Goal: Transaction & Acquisition: Purchase product/service

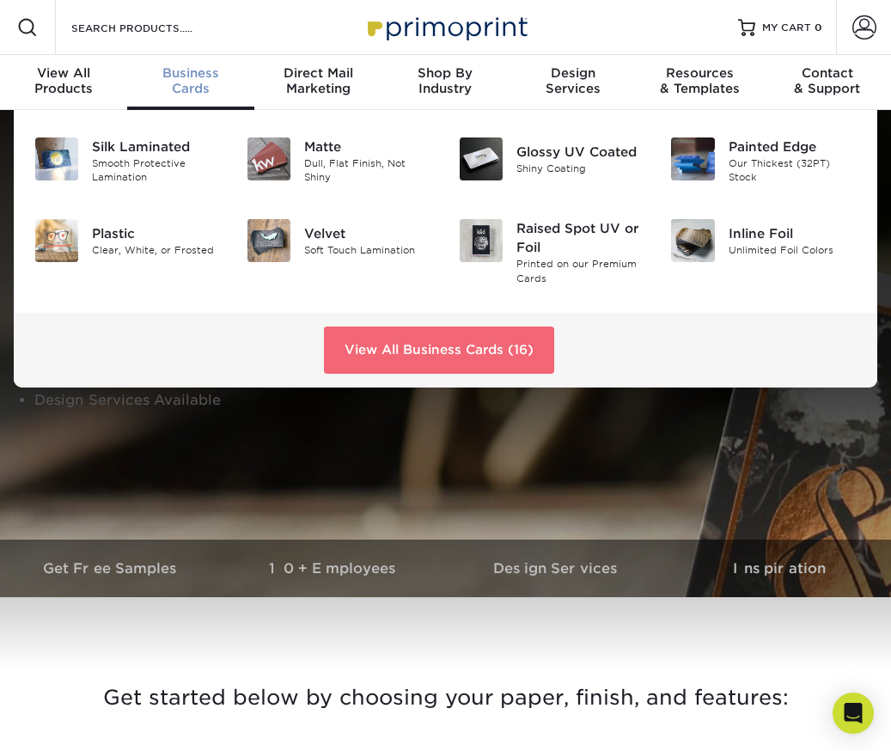
click at [482, 343] on link "View All Business Cards (16)" at bounding box center [439, 349] width 230 height 46
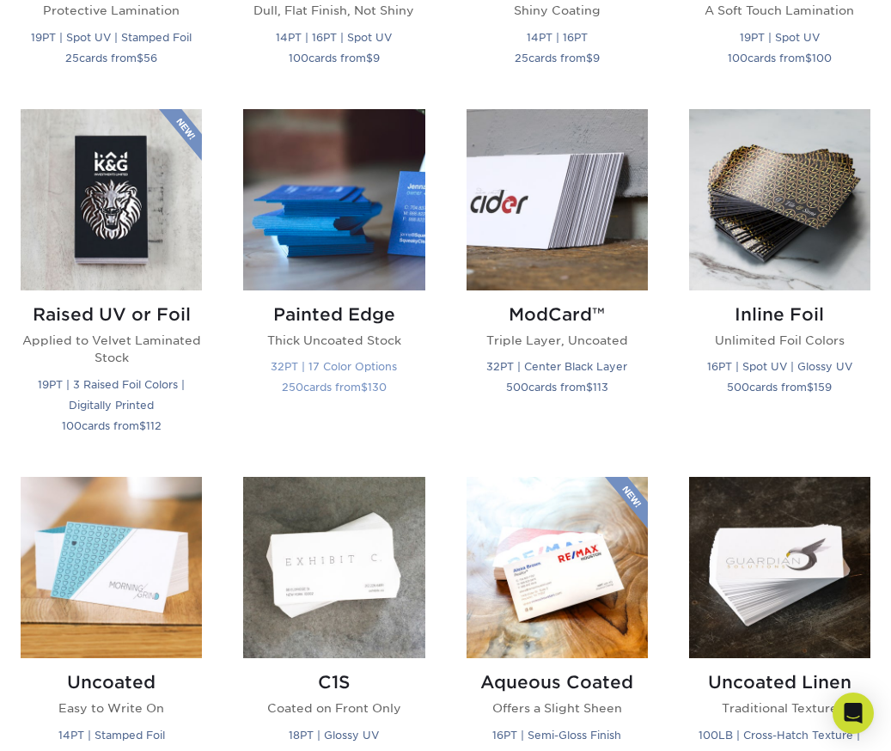
scroll to position [1087, 0]
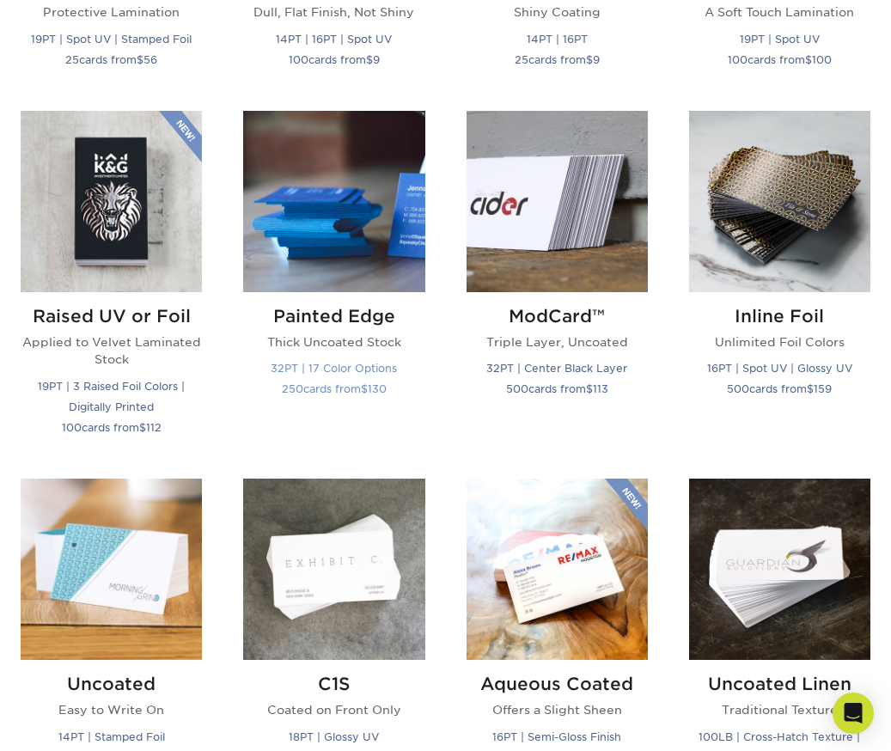
click at [350, 217] on img at bounding box center [333, 201] width 181 height 181
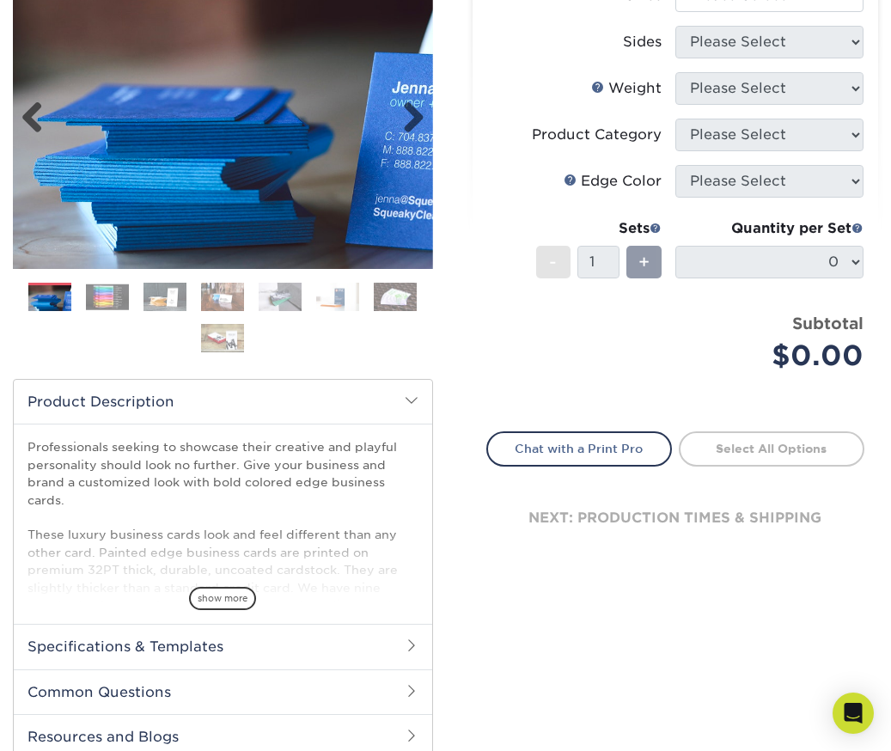
scroll to position [245, 0]
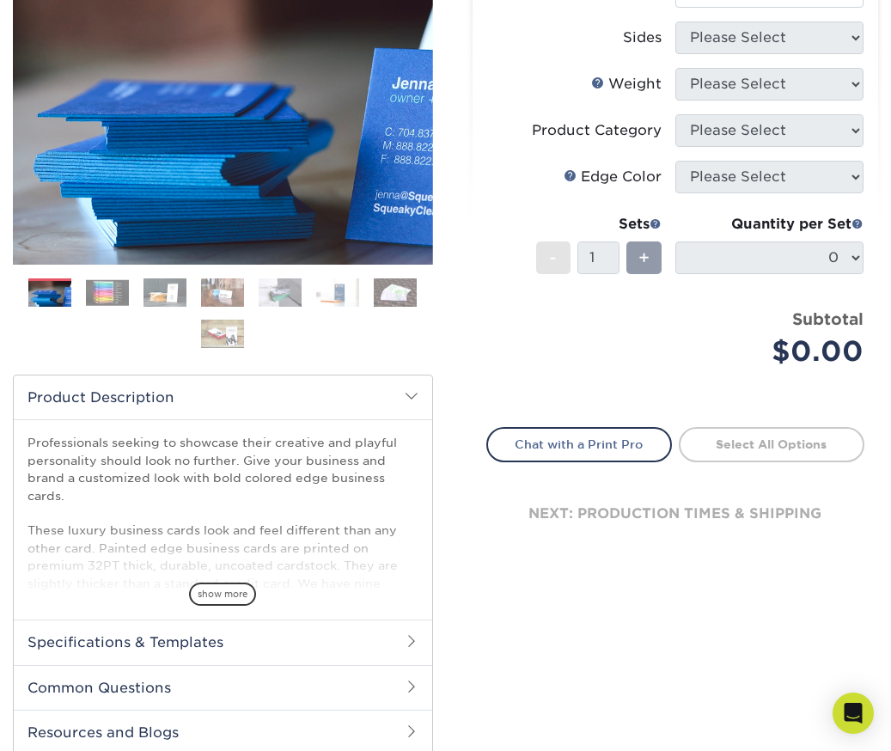
click at [233, 594] on span "show more" at bounding box center [222, 593] width 67 height 23
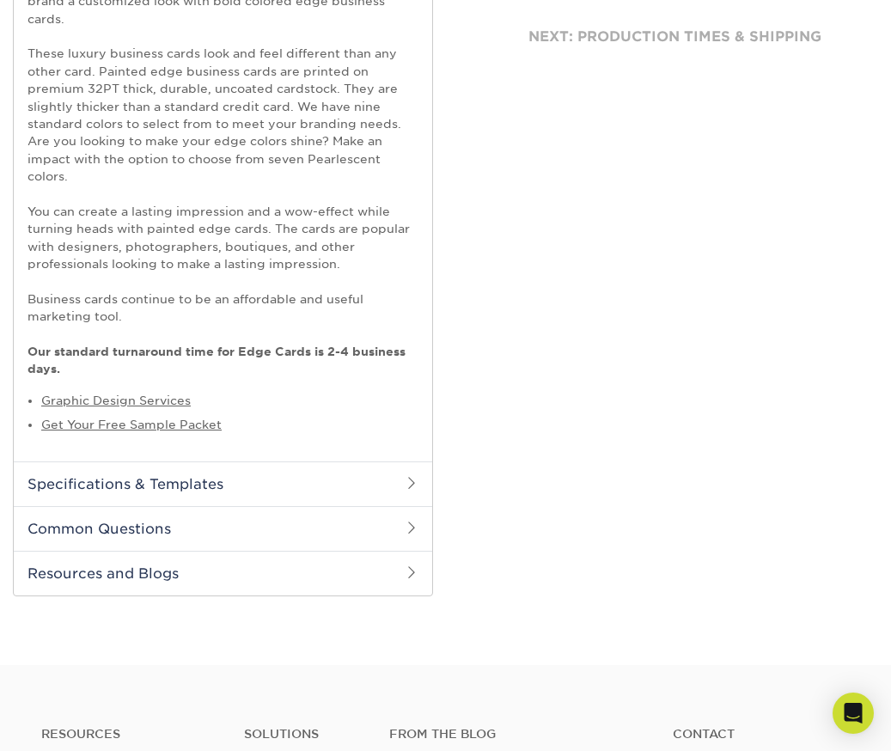
scroll to position [728, 0]
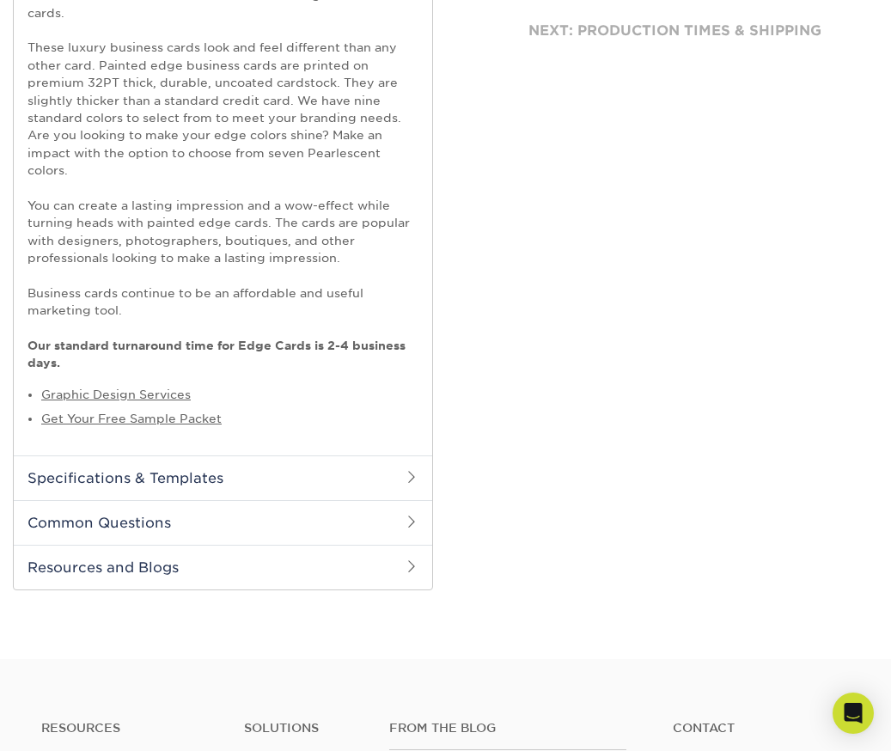
click at [206, 533] on h2 "Common Questions" at bounding box center [223, 522] width 418 height 45
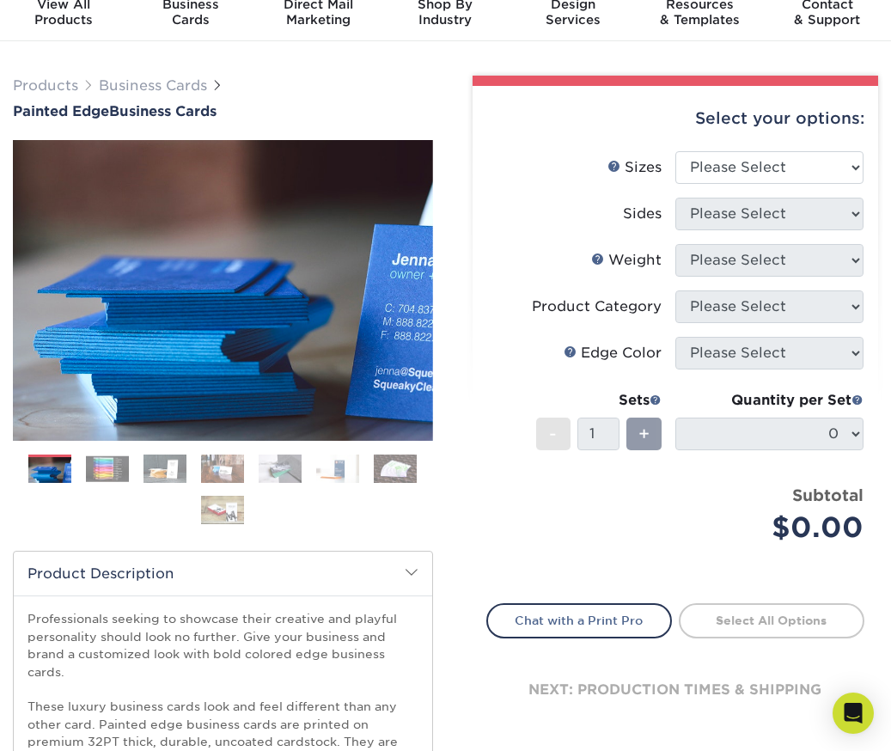
scroll to position [0, 0]
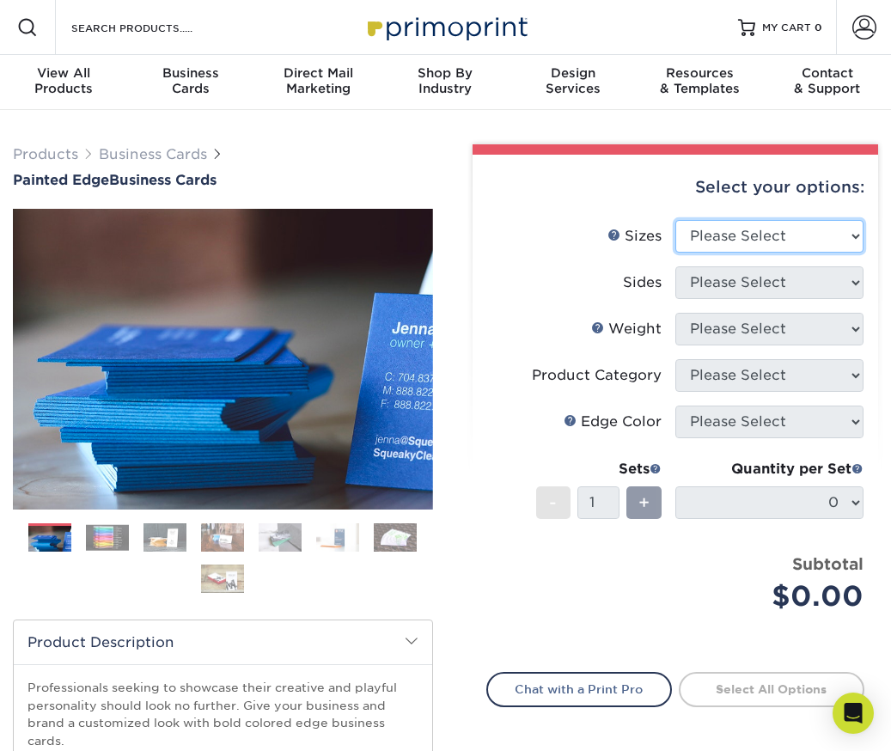
select select "2.50x2.50"
click option "2.5" x 2.5" - Square" at bounding box center [0, 0] width 0 height 0
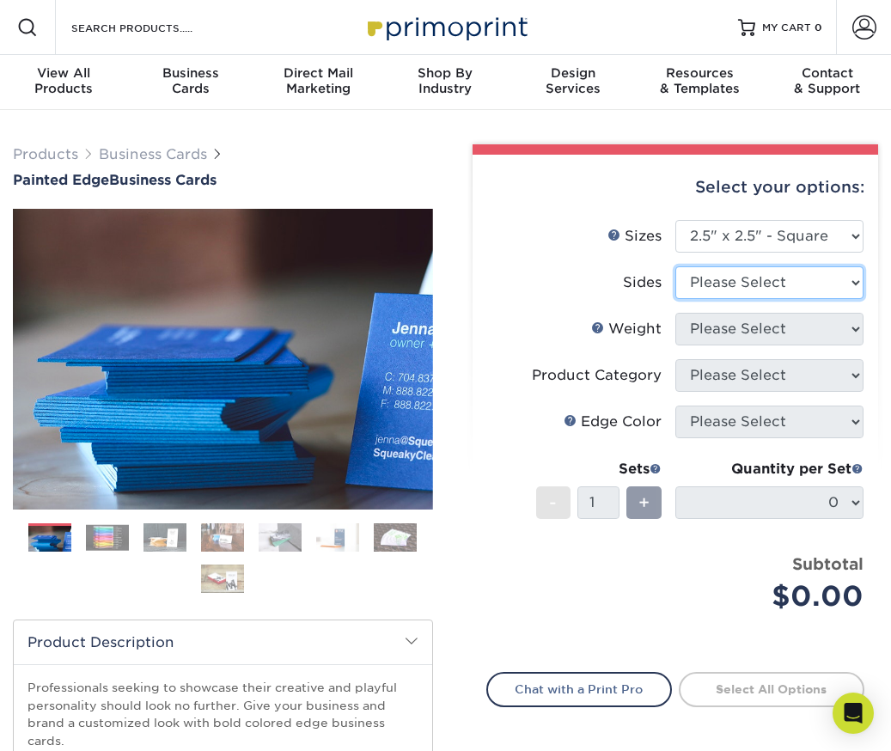
select select "32d3c223-f82c-492b-b915-ba065a00862f"
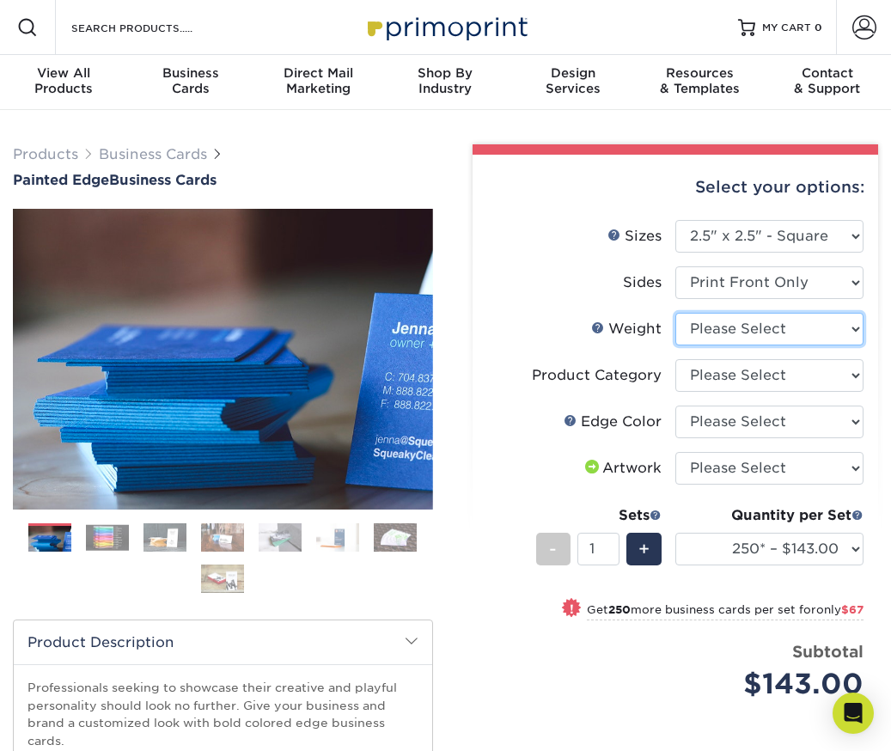
select select "32PTUC"
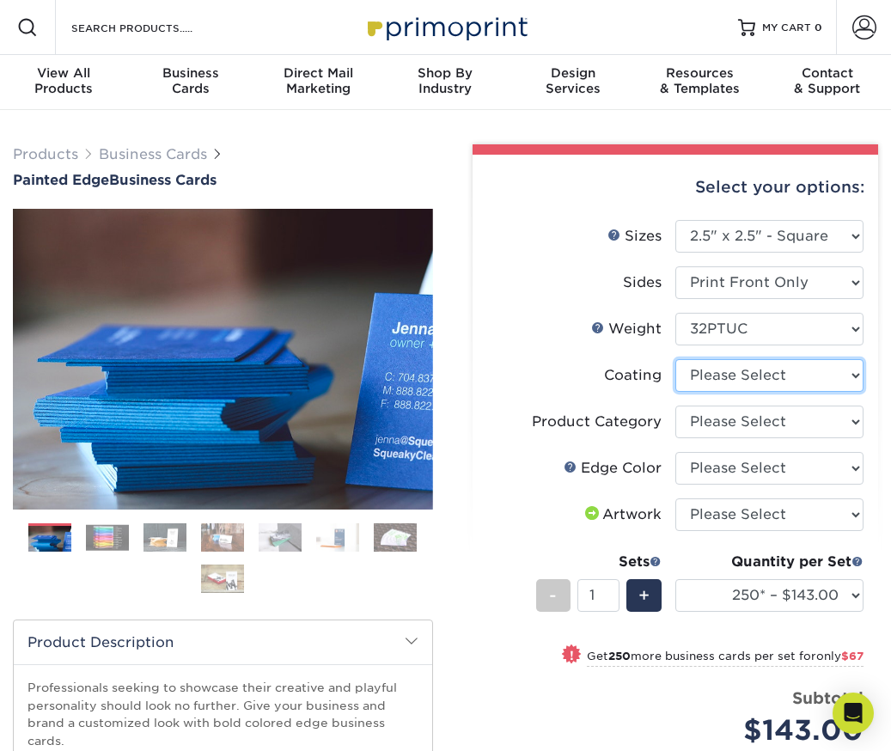
select select "3e7618de-abca-4bda-9f97-8b9129e913d8"
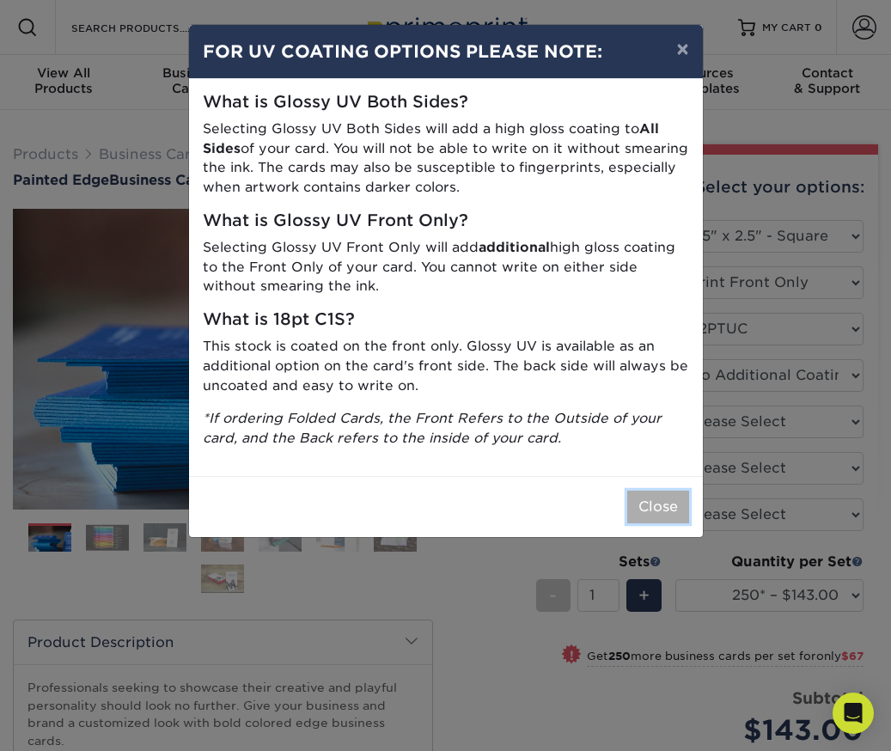
click at [657, 506] on button "Close" at bounding box center [658, 506] width 62 height 33
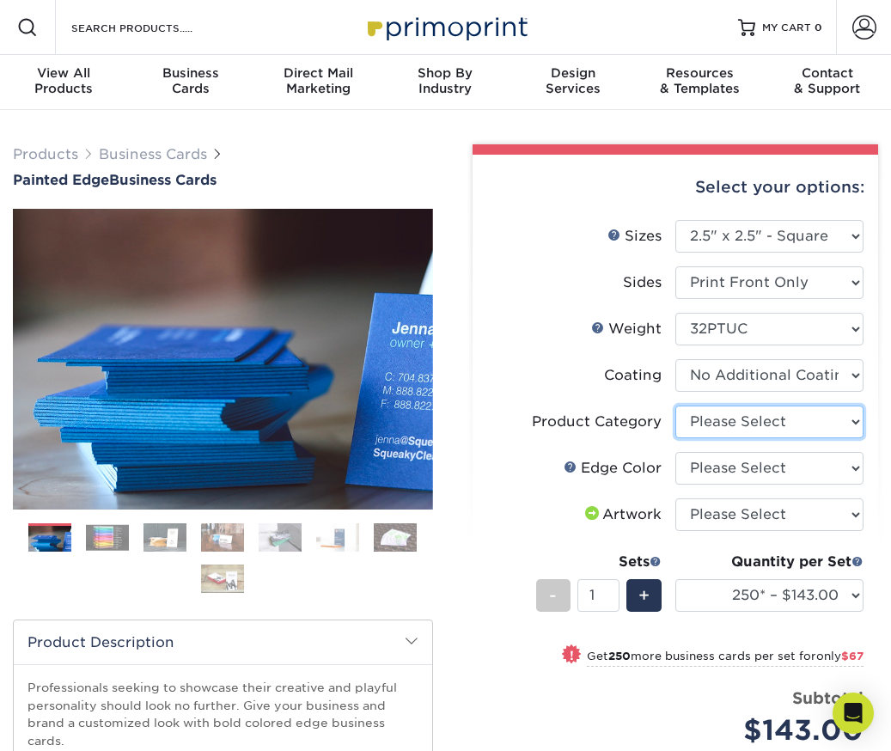
select select "3b5148f1-0588-4f88-a218-97bcfdce65c1"
click option "Business Cards" at bounding box center [0, 0] width 0 height 0
click at [675, 452] on select "Please Select Charcoal Black Brown Blue Pearlescent Blue Pearlescent Gold Pearl…" at bounding box center [769, 468] width 188 height 33
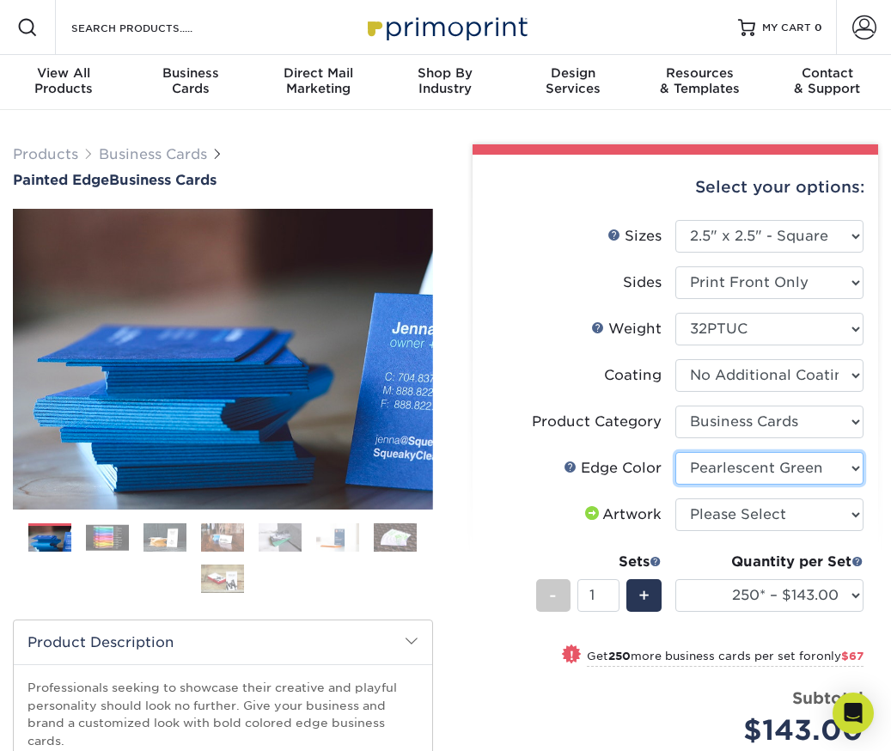
click option "Pearlescent Green" at bounding box center [0, 0] width 0 height 0
click at [108, 539] on img at bounding box center [107, 537] width 43 height 27
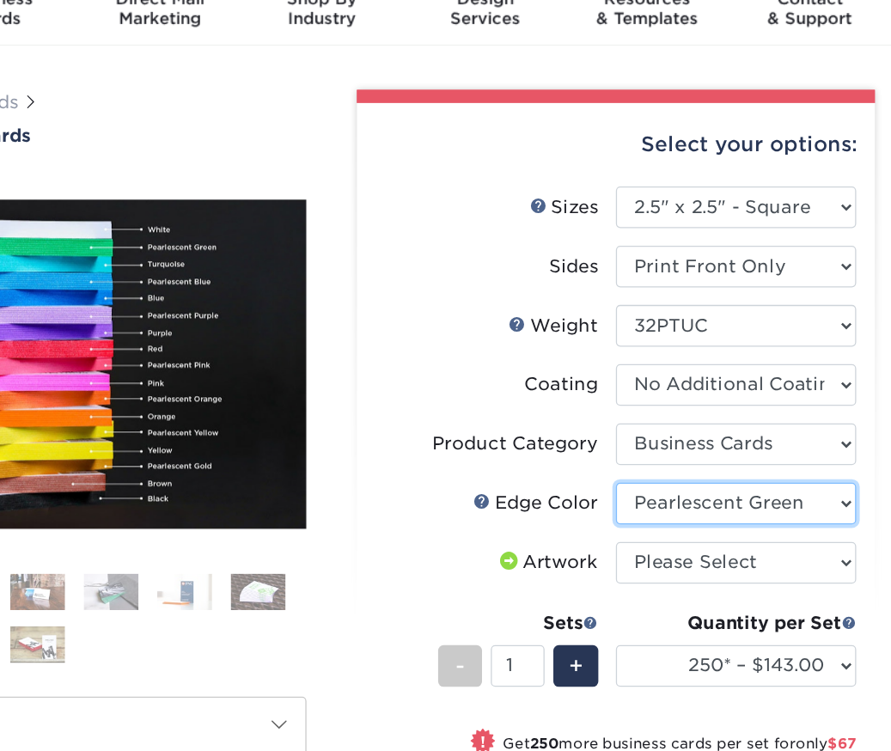
select select "211cd225-22d2-46f5-b9be-c5fa0d34557d"
click option "Pearlescent Blue" at bounding box center [0, 0] width 0 height 0
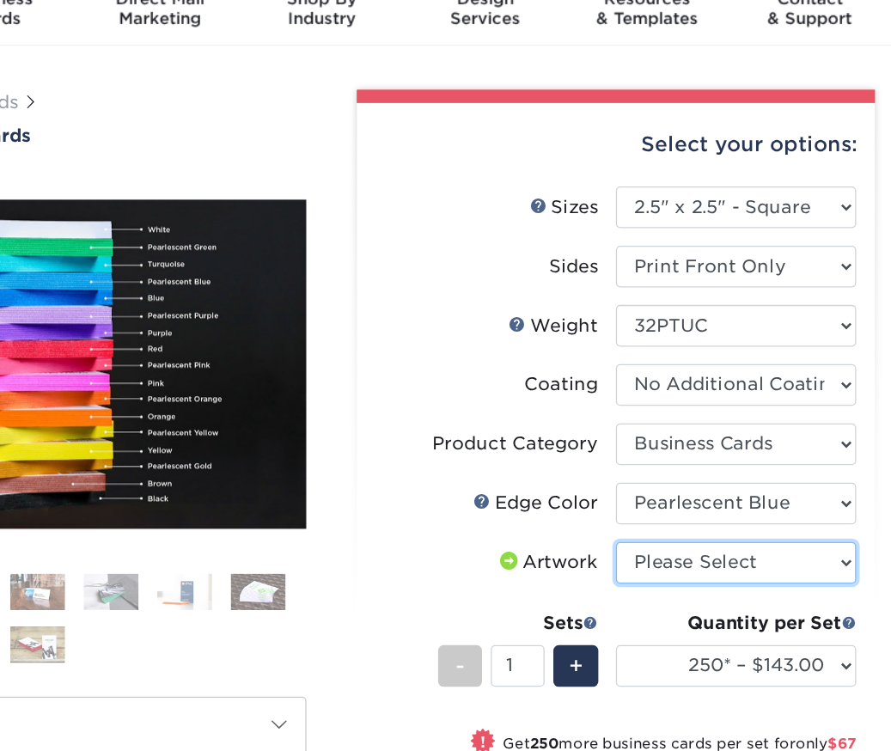
select select "upload"
click option "I will upload files" at bounding box center [0, 0] width 0 height 0
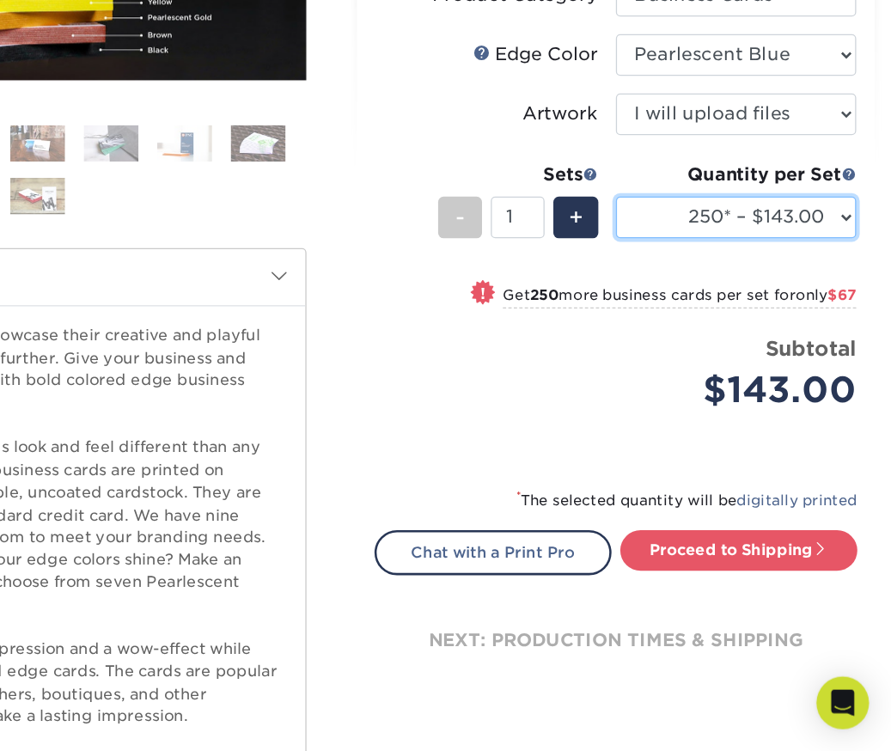
scroll to position [266, 0]
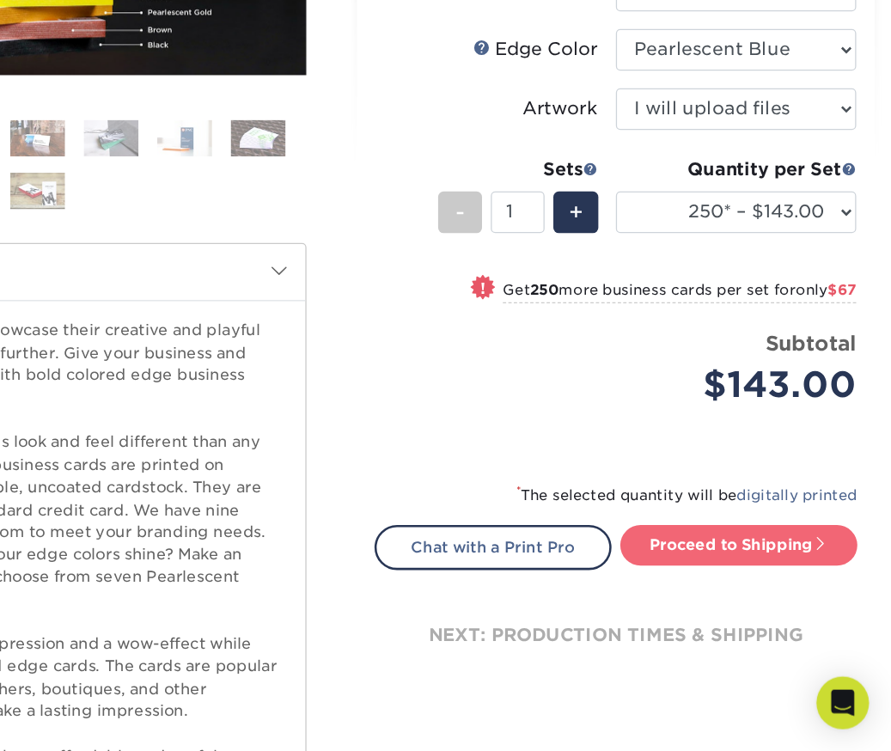
click at [723, 590] on link "Proceed to Shipping" at bounding box center [772, 589] width 186 height 31
type input "Set 1"
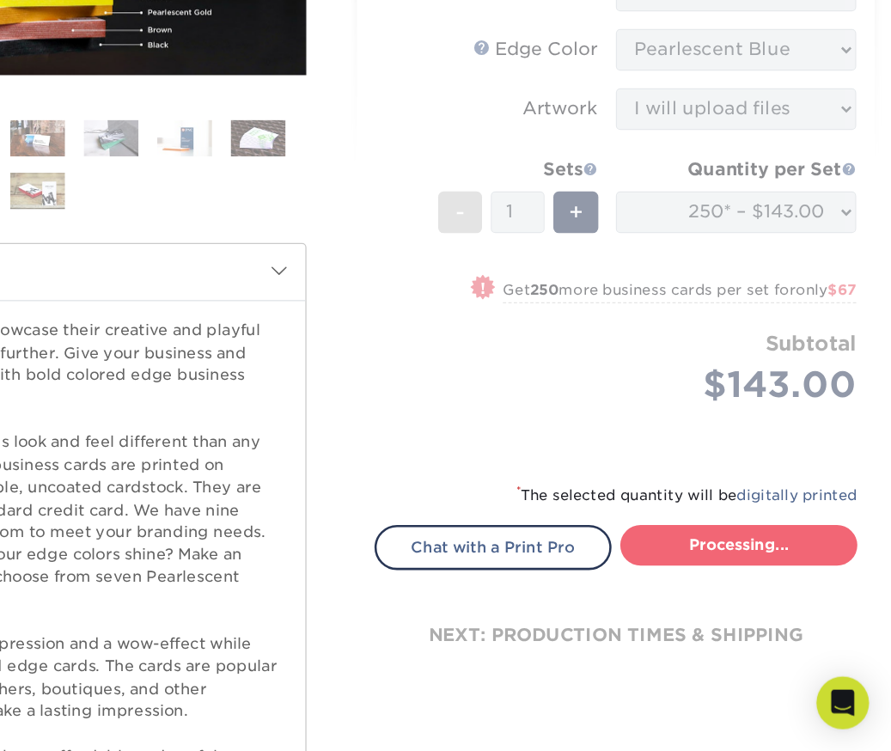
select select "267ddbfd-f358-4fde-b43b-f8178fdbad0f"
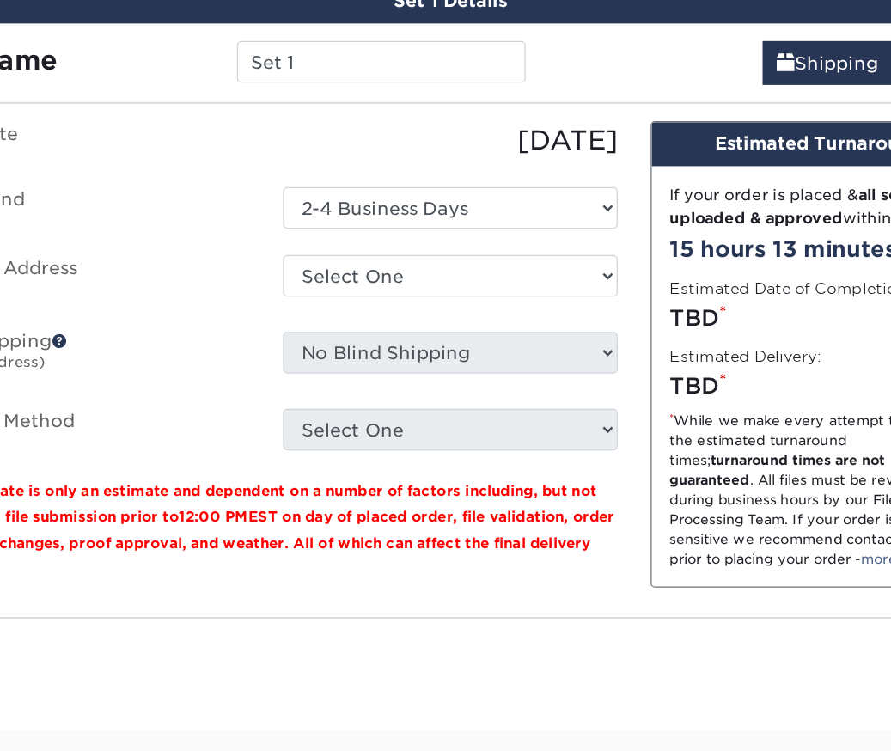
scroll to position [1832, 0]
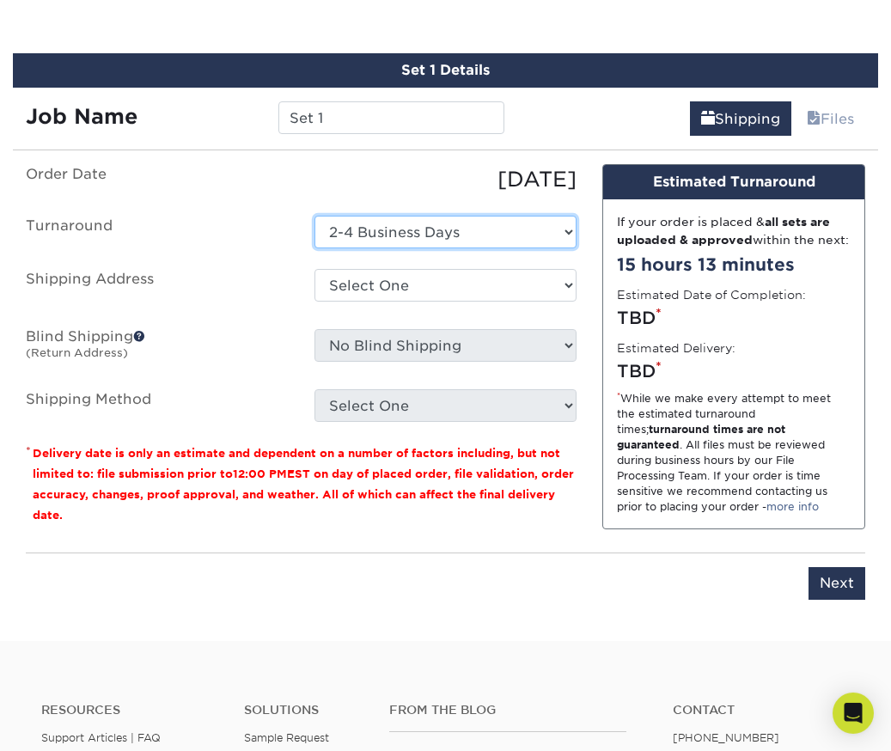
click option "2-4 Business Days" at bounding box center [0, 0] width 0 height 0
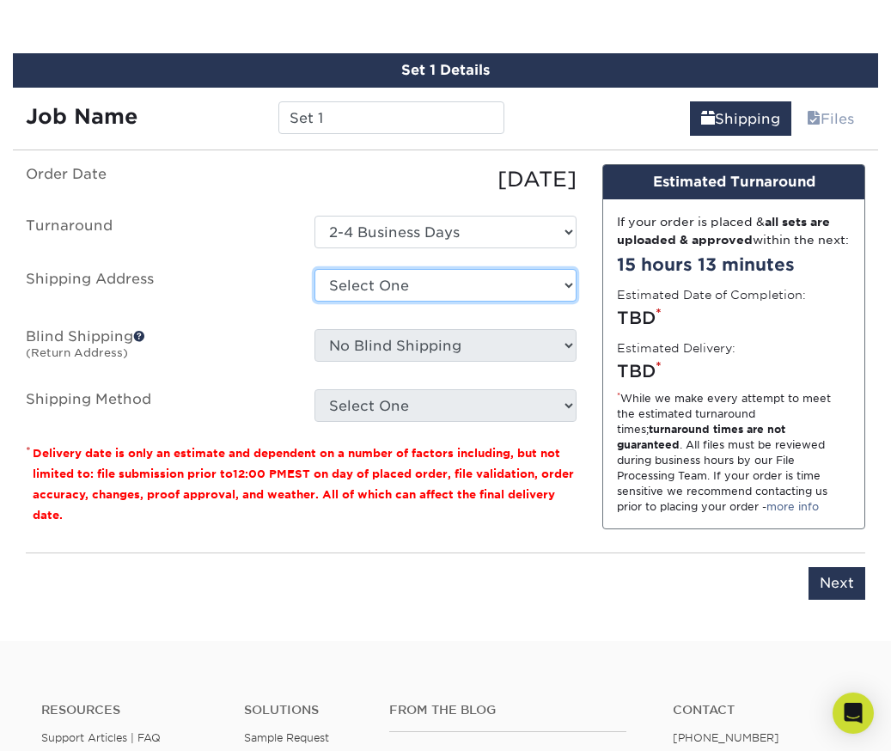
select select "newaddress"
click option "+ Add New Address" at bounding box center [0, 0] width 0 height 0
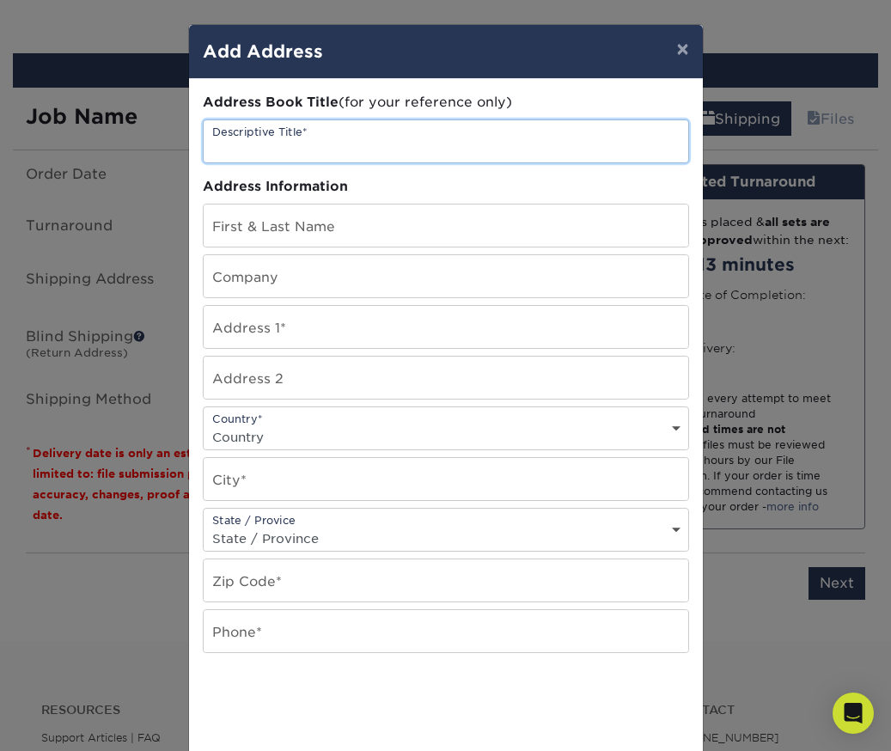
click at [373, 147] on input "text" at bounding box center [446, 141] width 484 height 42
type input "Flying Fish Business Cards"
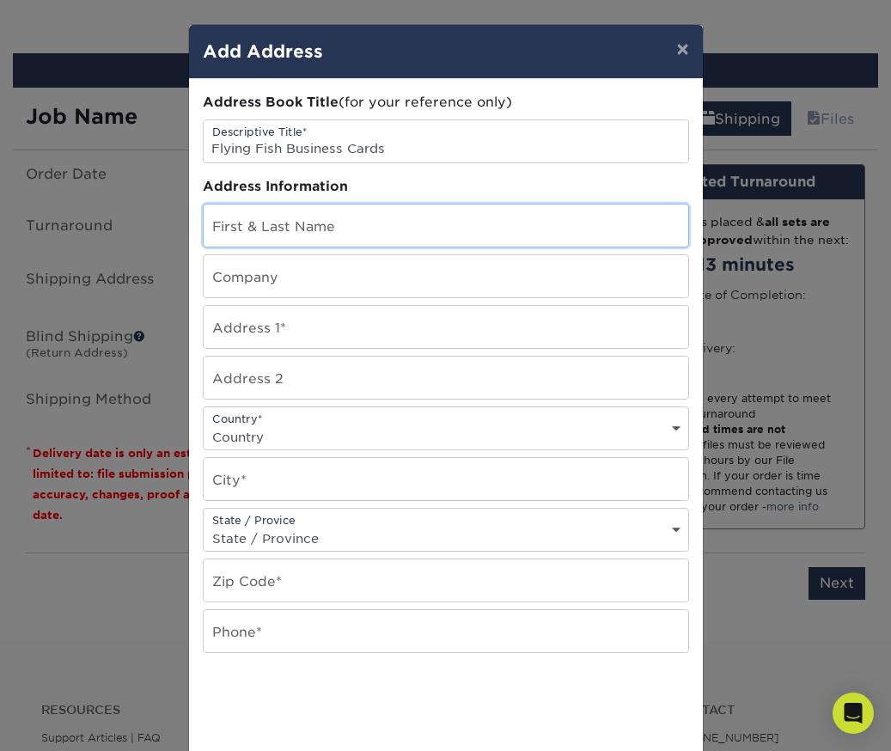
click at [368, 221] on input "text" at bounding box center [446, 225] width 484 height 42
type input "Sarah Musi"
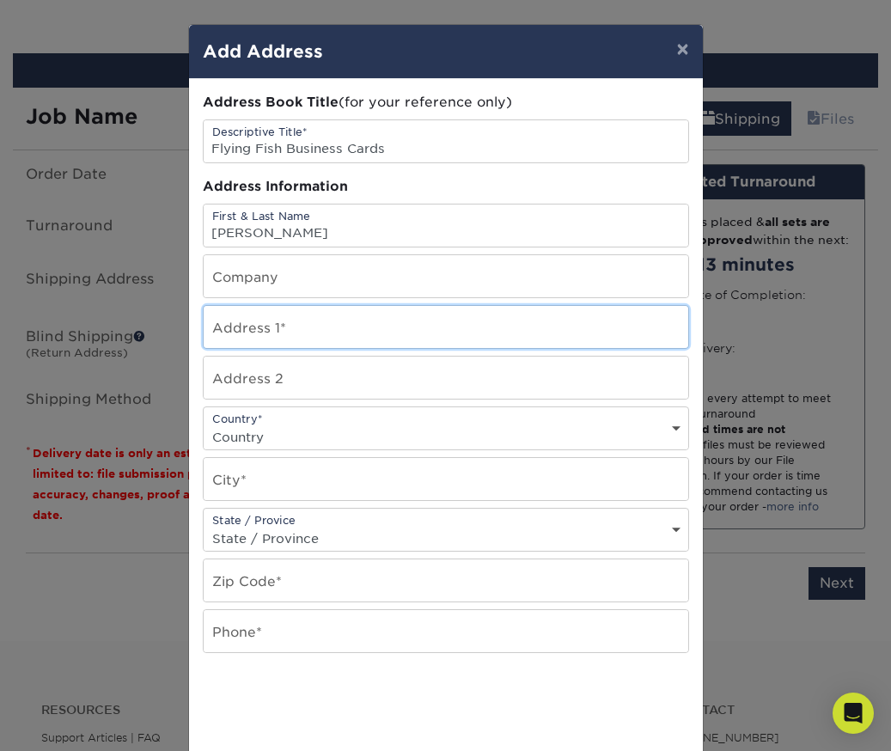
click at [309, 326] on input "text" at bounding box center [446, 327] width 484 height 42
type input "156125 76th Pl NE"
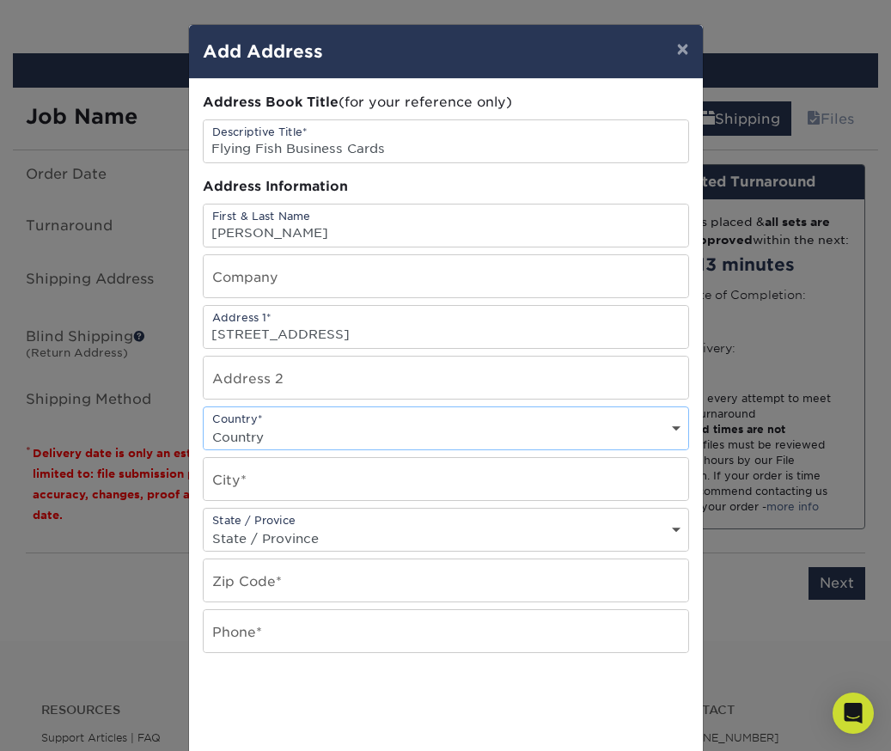
click at [204, 424] on select "Country United States Canada ----------------------------- Afghanistan Albania …" at bounding box center [446, 436] width 484 height 25
select select "US"
click option "United States" at bounding box center [0, 0] width 0 height 0
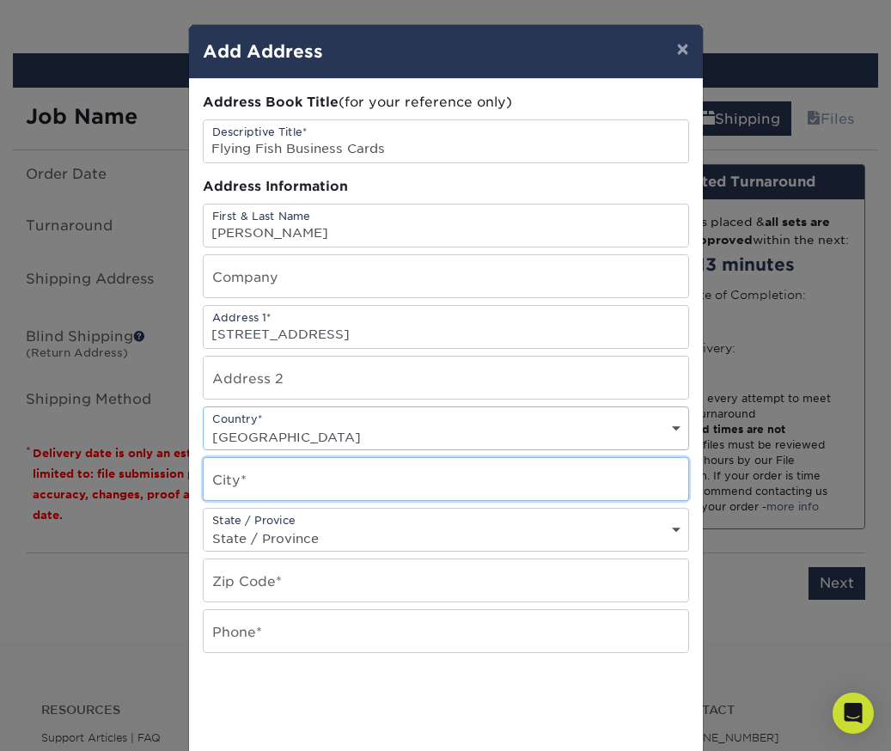
click at [285, 481] on input "text" at bounding box center [446, 479] width 484 height 42
type input "Kenmore"
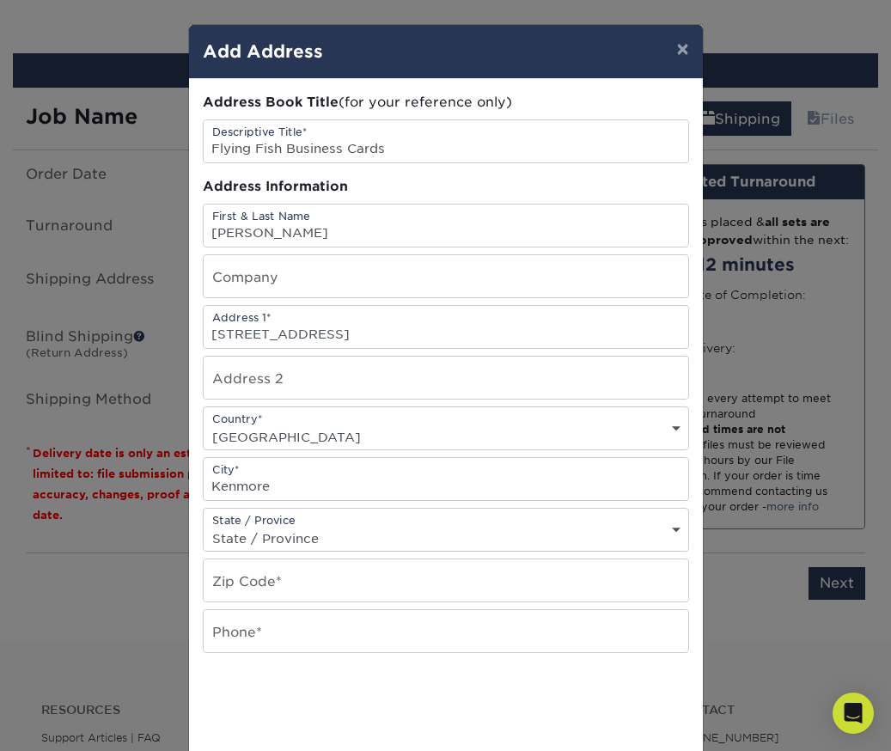
select select "WA"
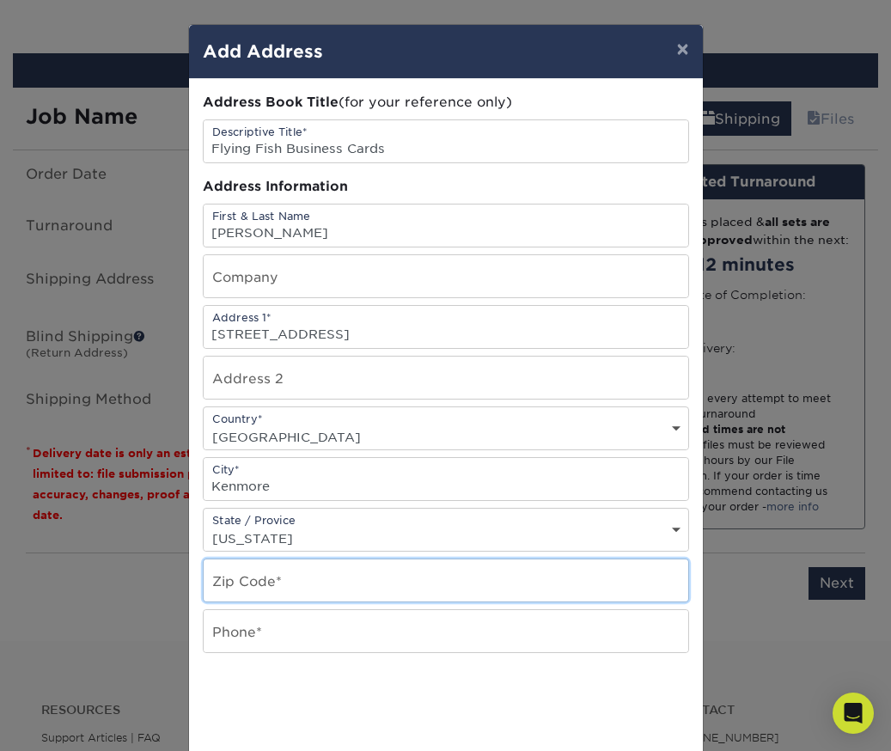
type input "98028"
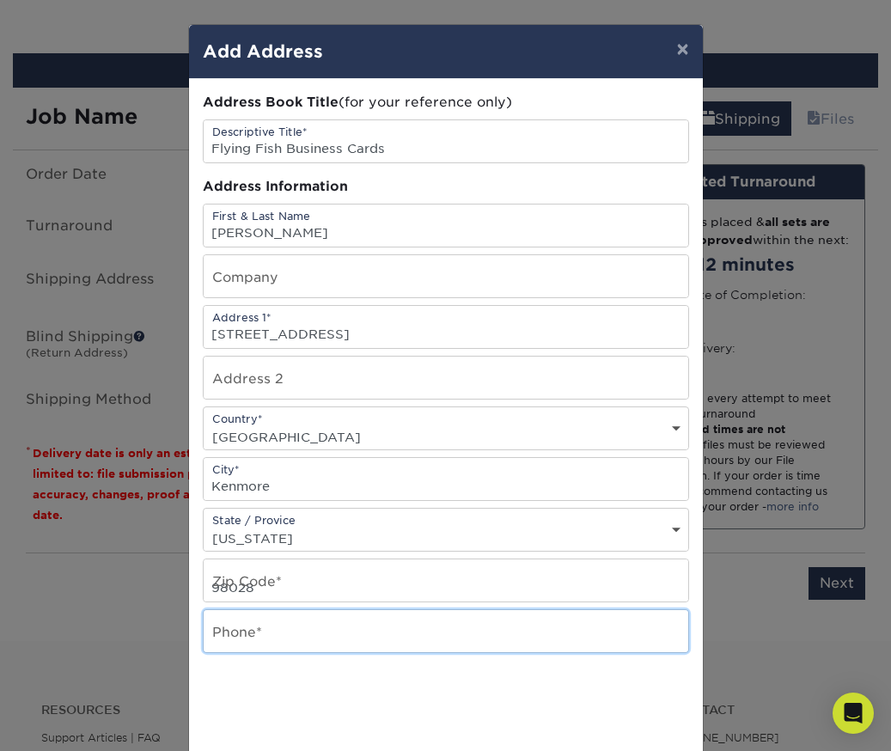
type input "4257853653"
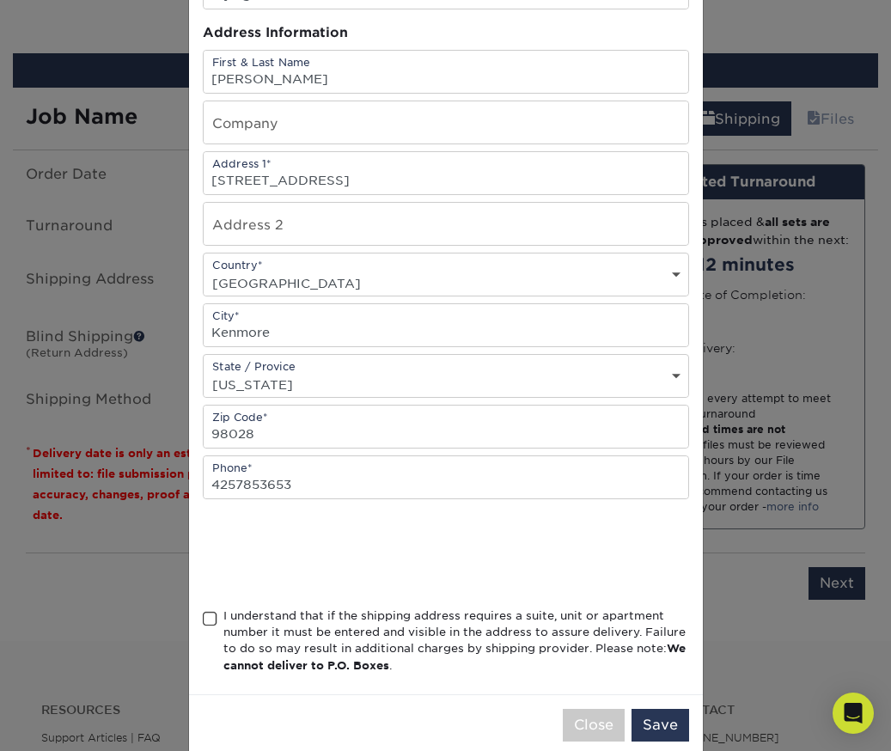
scroll to position [194, 0]
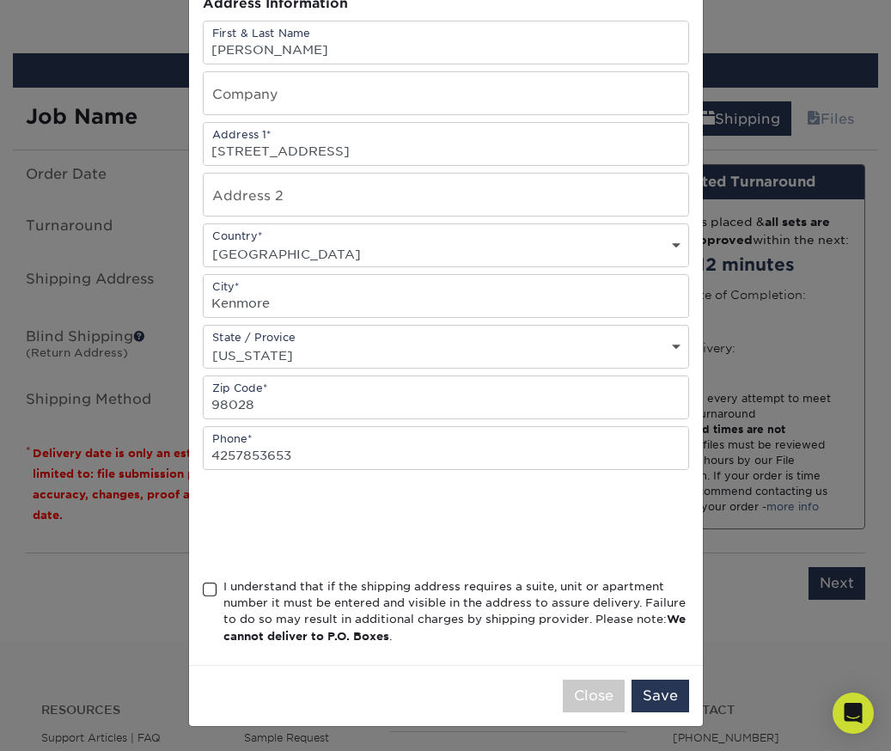
click at [208, 588] on span at bounding box center [210, 590] width 15 height 16
click at [0, 0] on input "I understand that if the shipping address requires a suite, unit or apartment n…" at bounding box center [0, 0] width 0 height 0
click at [660, 700] on button "Save" at bounding box center [660, 695] width 58 height 33
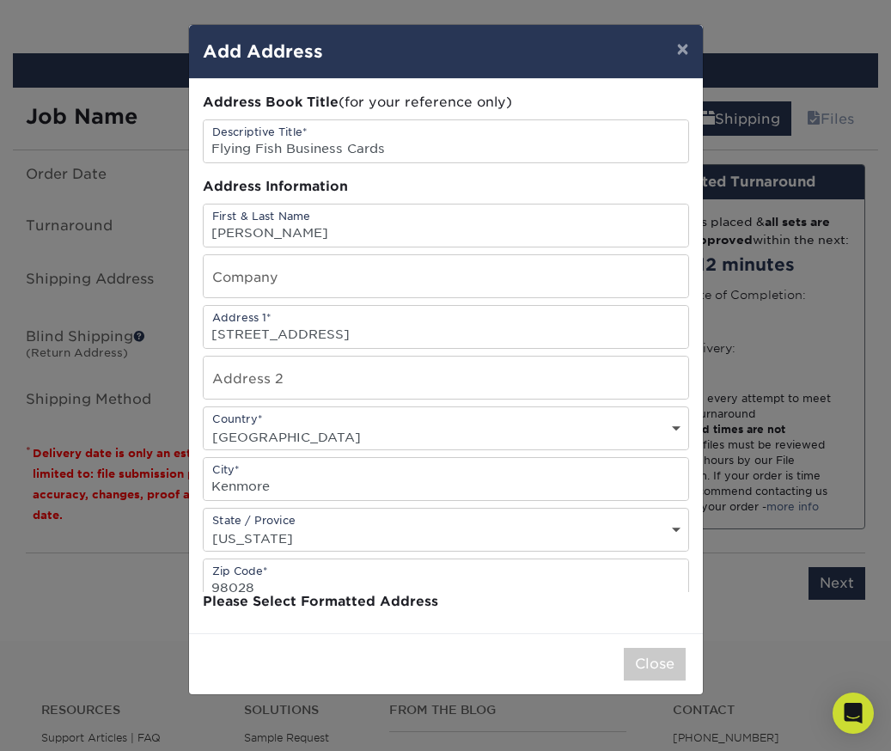
scroll to position [0, 0]
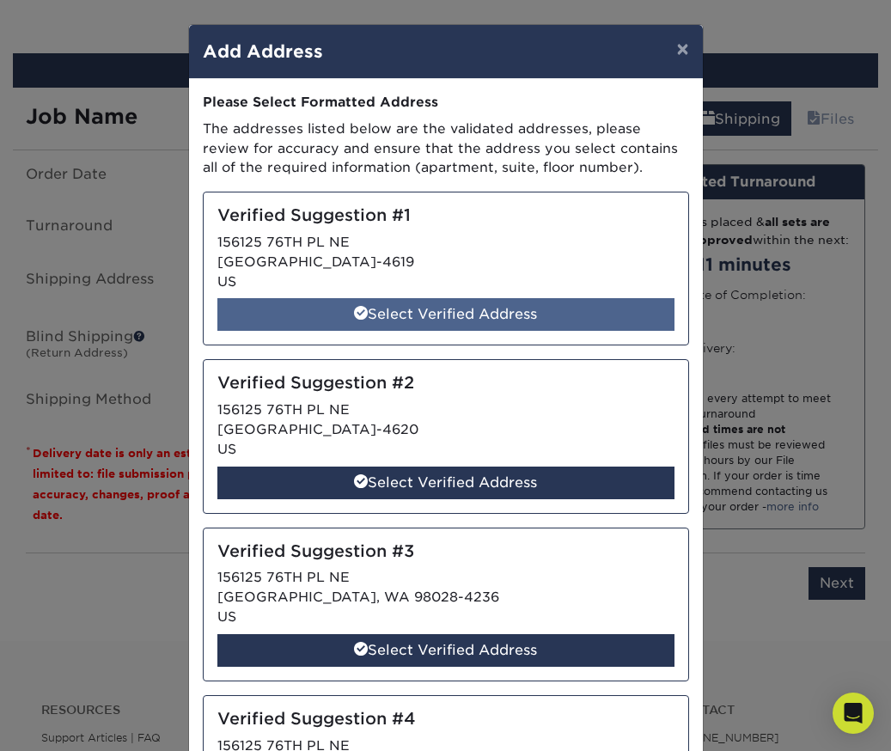
click at [480, 316] on div "Select Verified Address" at bounding box center [445, 314] width 457 height 33
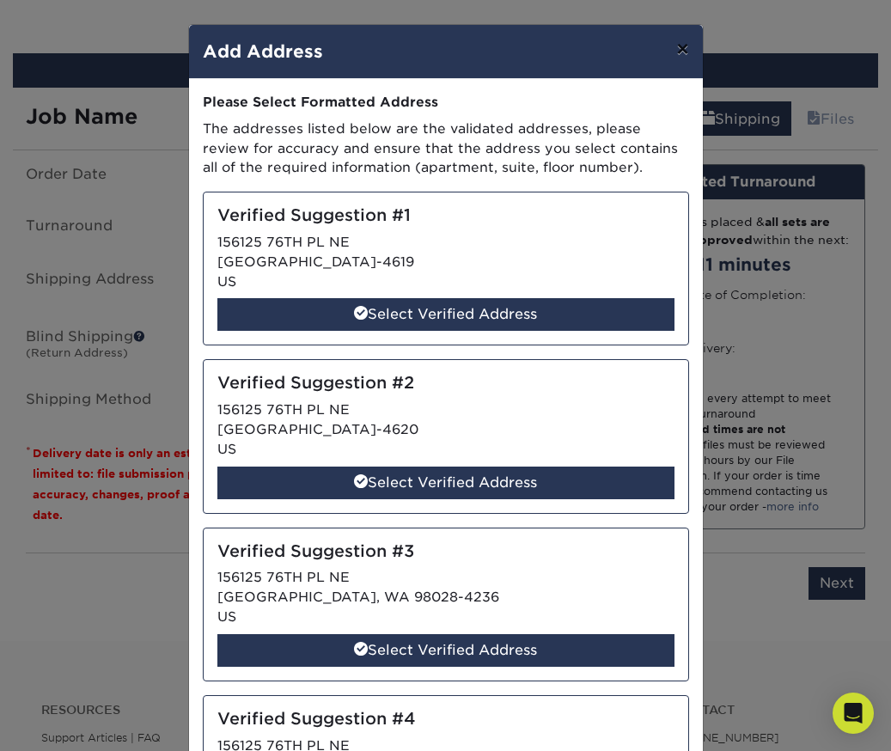
click at [685, 50] on button "×" at bounding box center [682, 49] width 40 height 48
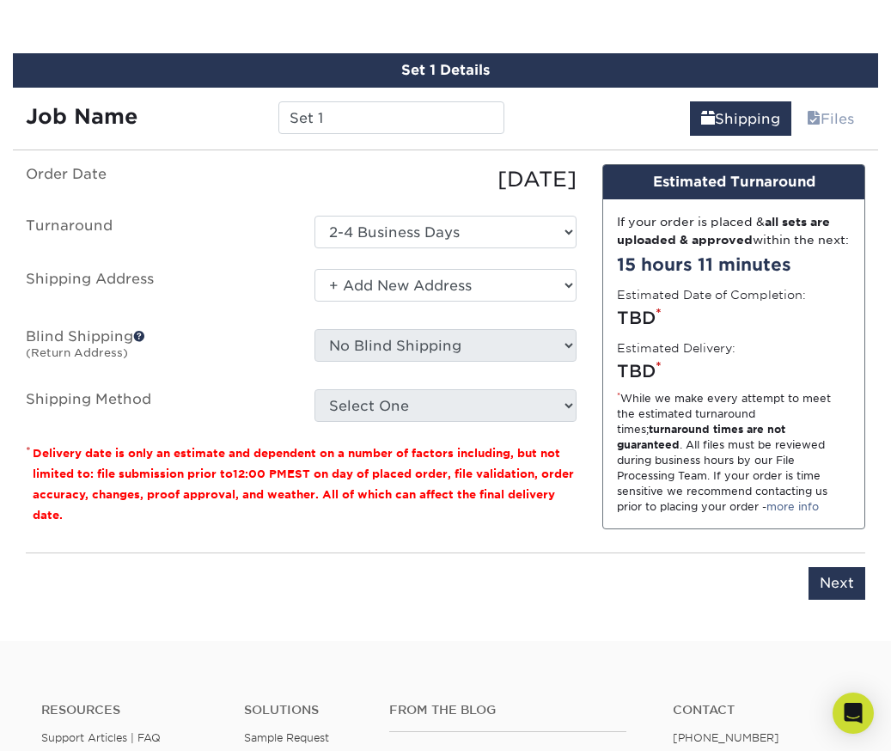
click at [466, 478] on small "Delivery date is only an estimate and dependent on a number of factors includin…" at bounding box center [303, 484] width 541 height 75
click option "+ Add New Address" at bounding box center [0, 0] width 0 height 0
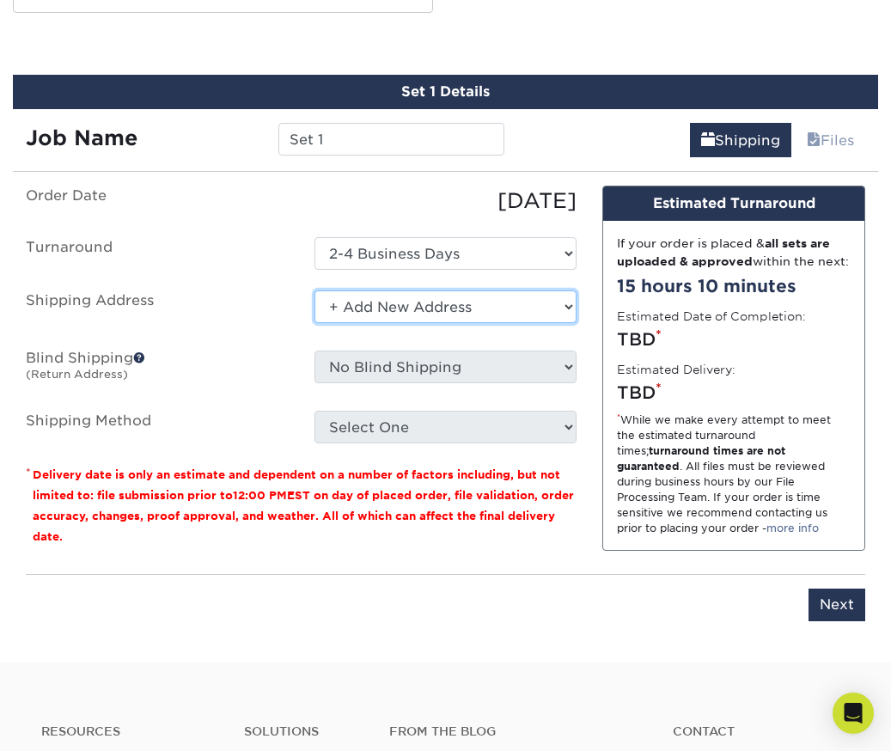
scroll to position [1812, 0]
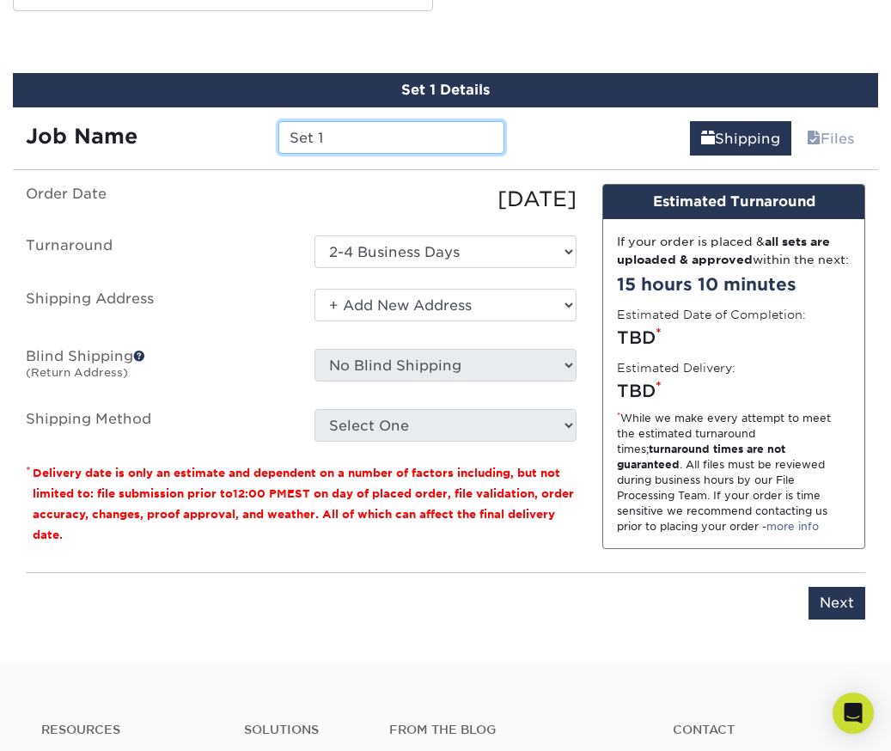
drag, startPoint x: 400, startPoint y: 135, endPoint x: 260, endPoint y: 131, distance: 140.1
click at [278, 131] on input "Set 1" at bounding box center [391, 137] width 227 height 33
type input "Flying Fish Cards"
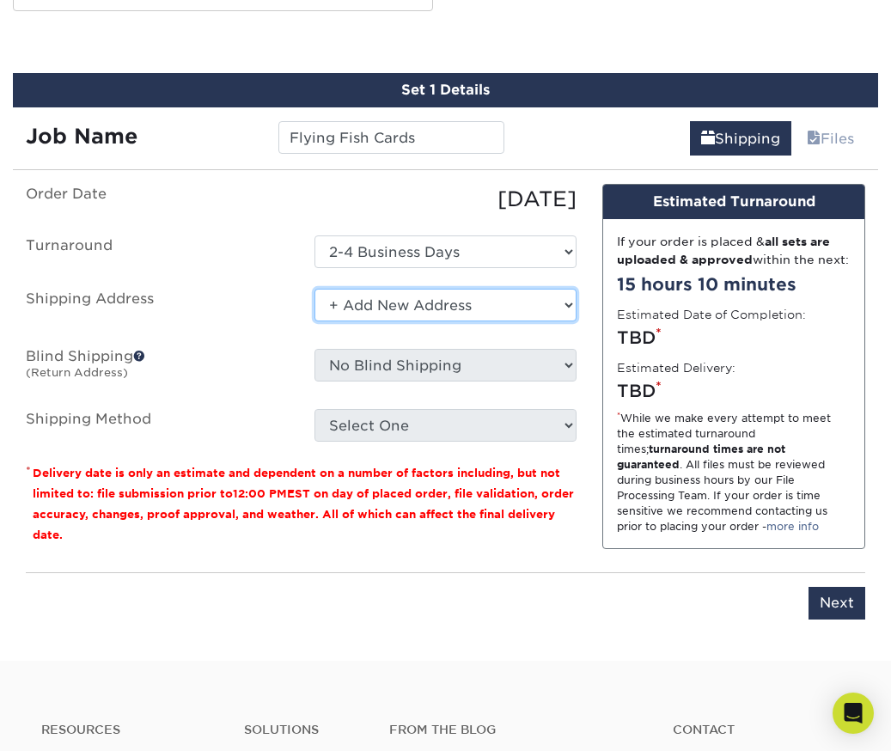
click option "+ Add New Address" at bounding box center [0, 0] width 0 height 0
click at [536, 552] on div "Order Date 09/05/2025 Turnaround Select One 2-4 Business Days Shipping Address …" at bounding box center [301, 371] width 576 height 374
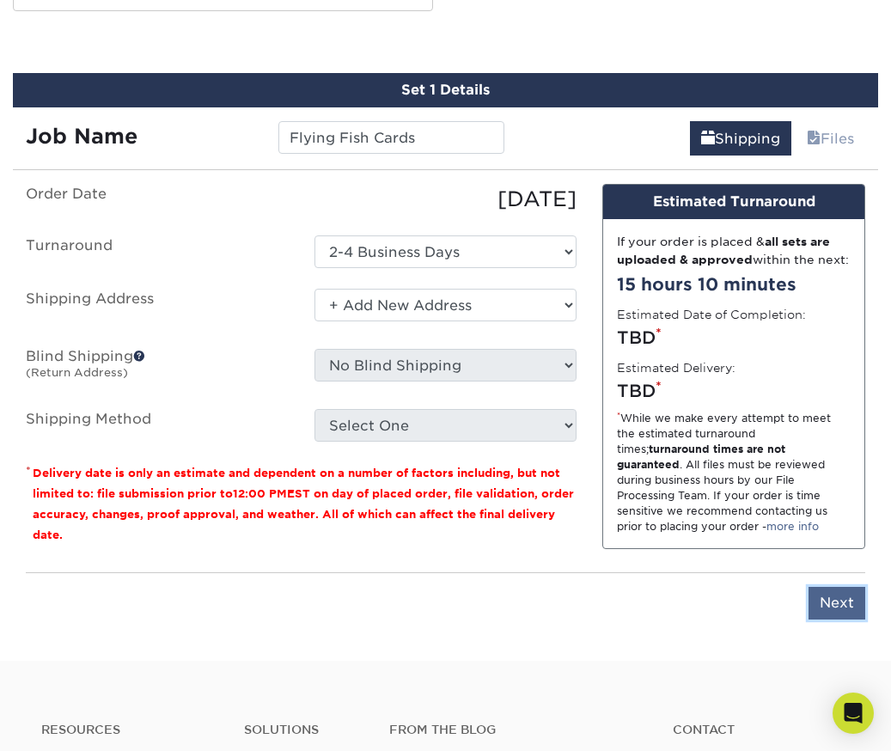
click at [825, 615] on input "Next" at bounding box center [836, 603] width 57 height 33
type input "Next"
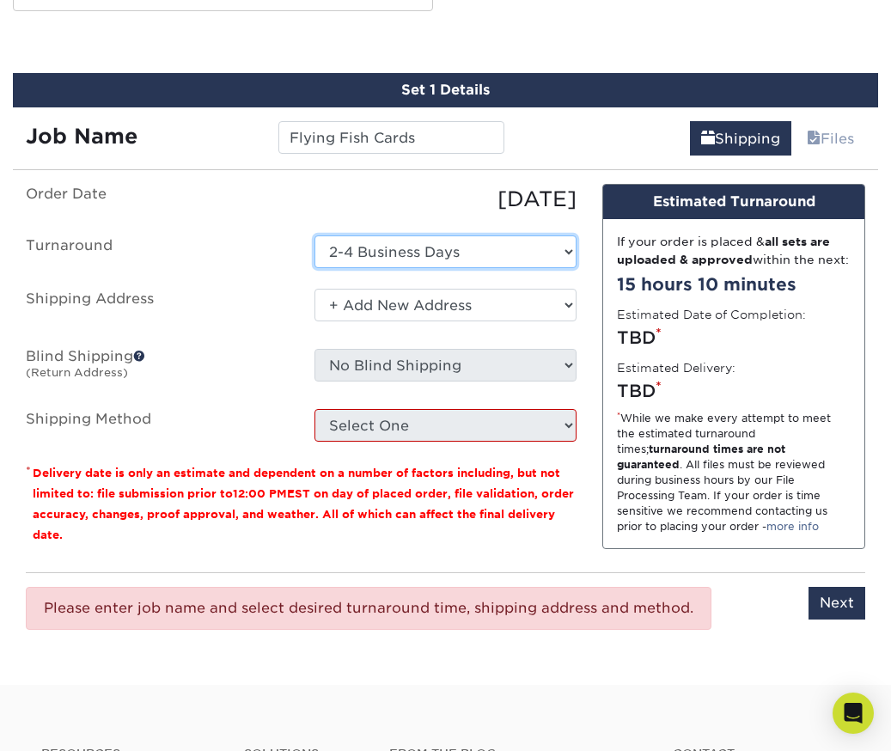
click option "2-4 Business Days" at bounding box center [0, 0] width 0 height 0
click at [657, 341] on sup "*" at bounding box center [658, 333] width 6 height 15
click option "2-4 Business Days" at bounding box center [0, 0] width 0 height 0
click at [490, 321] on div "Select One + Add New Address - Login" at bounding box center [445, 309] width 289 height 40
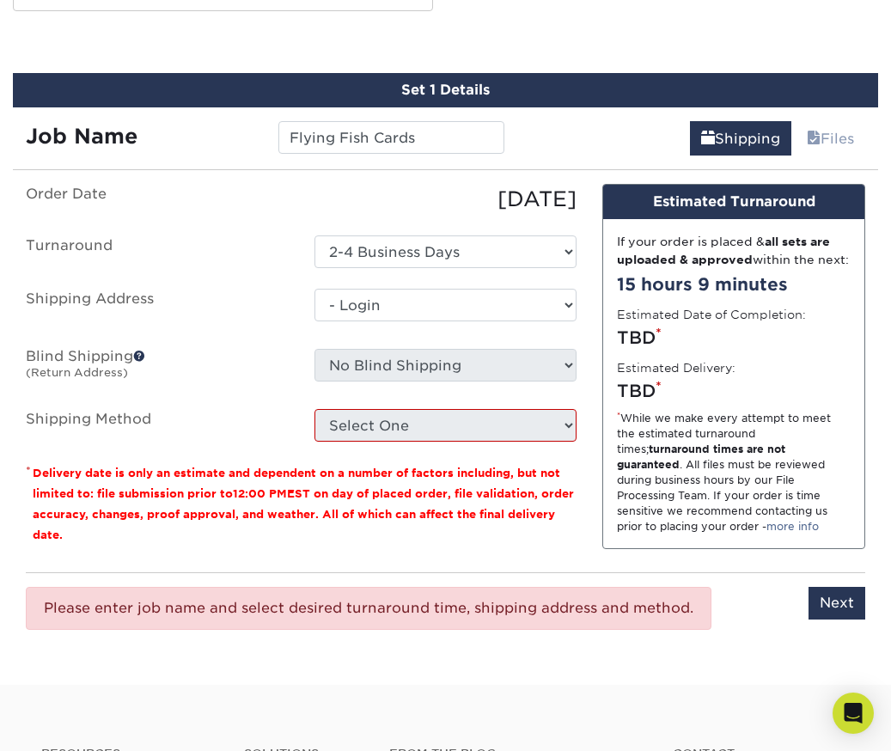
click option "- Login" at bounding box center [0, 0] width 0 height 0
select select "-1"
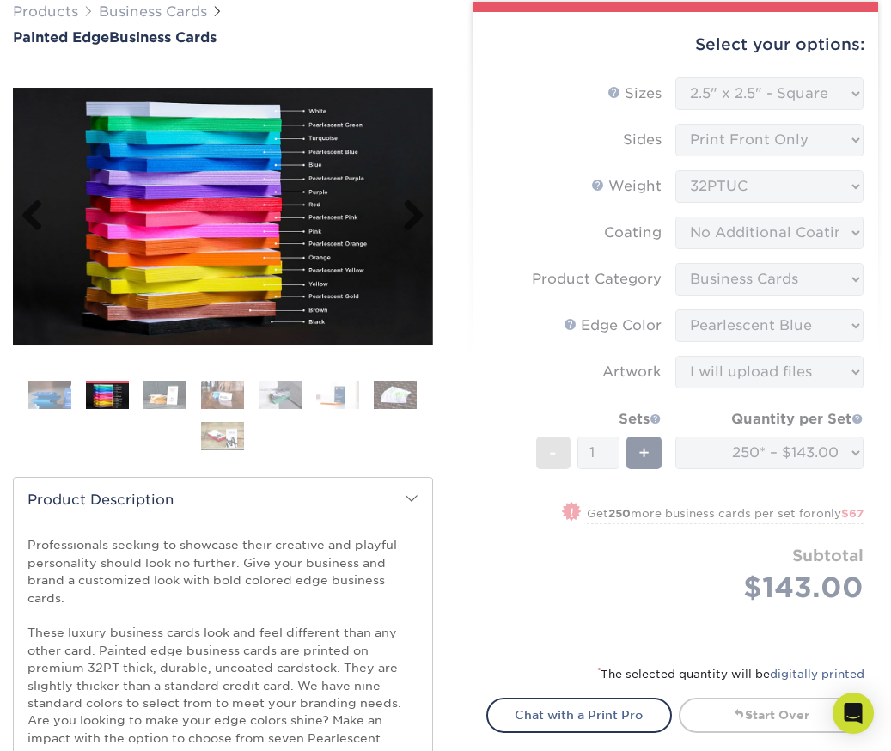
scroll to position [143, 0]
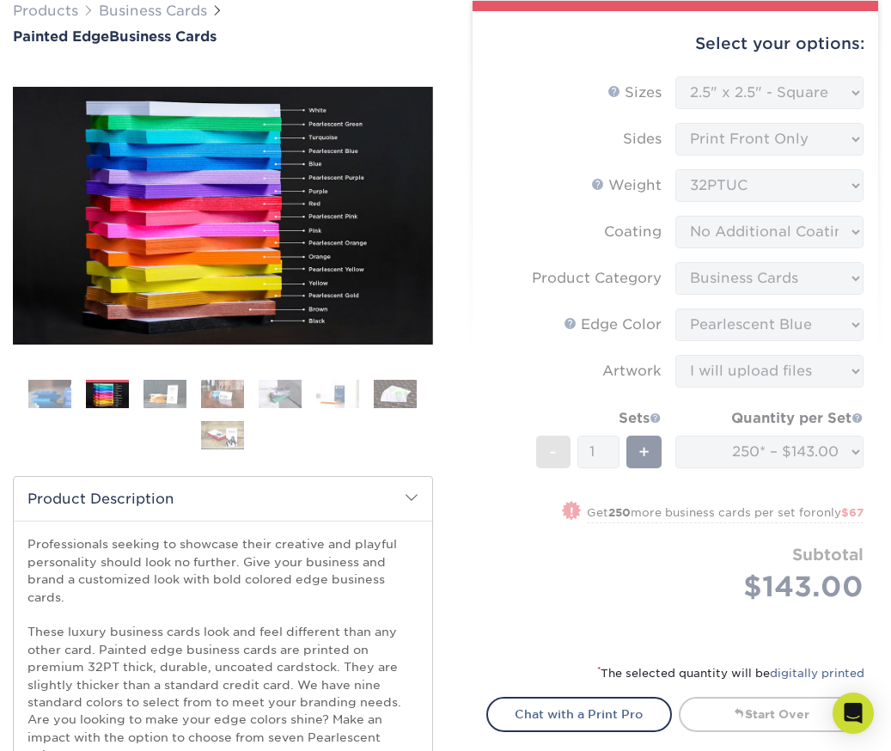
click at [169, 388] on img at bounding box center [164, 394] width 43 height 30
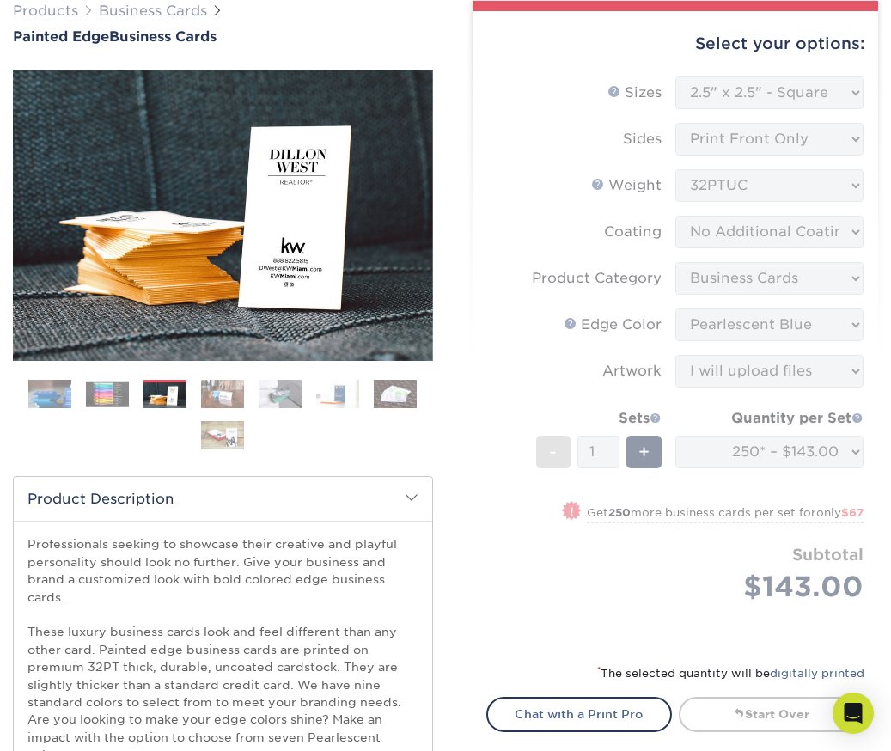
click at [210, 395] on img at bounding box center [222, 394] width 43 height 30
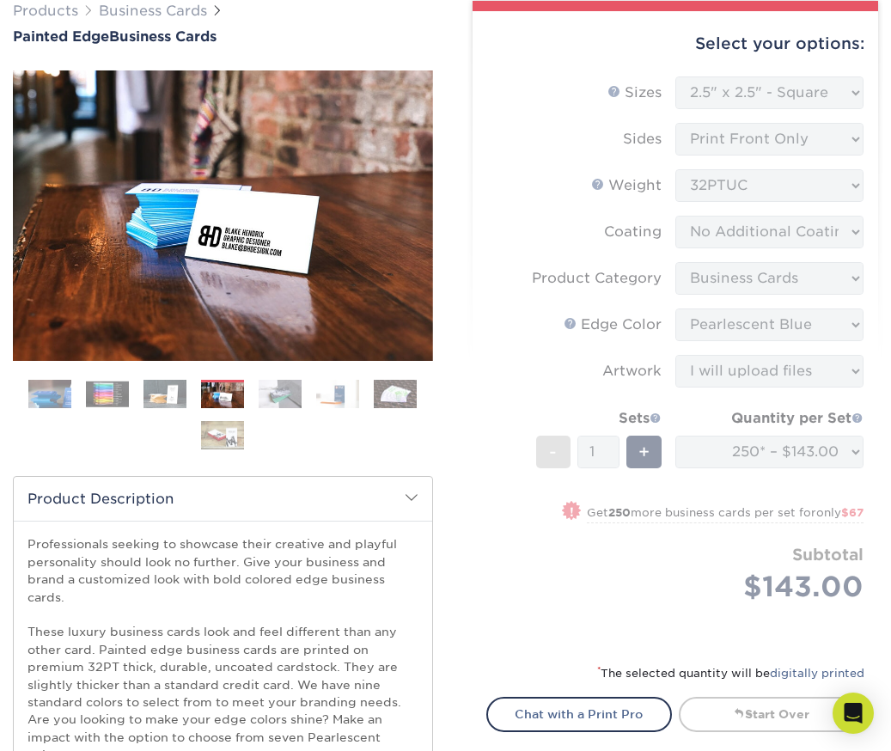
click at [256, 390] on ol at bounding box center [223, 421] width 420 height 82
click at [280, 392] on img at bounding box center [280, 394] width 43 height 30
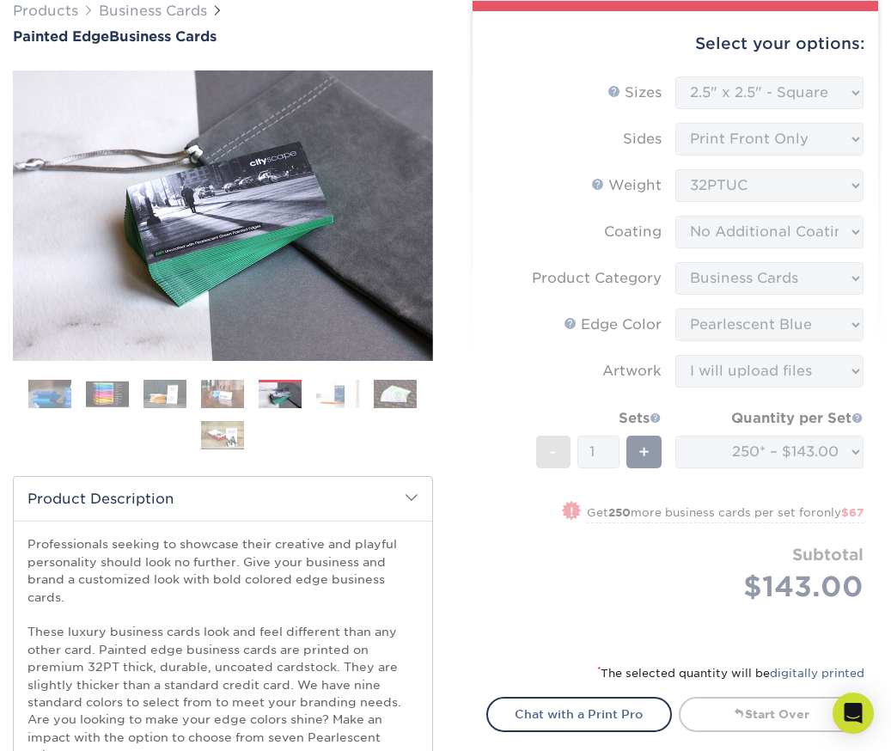
click at [232, 393] on img at bounding box center [222, 394] width 43 height 30
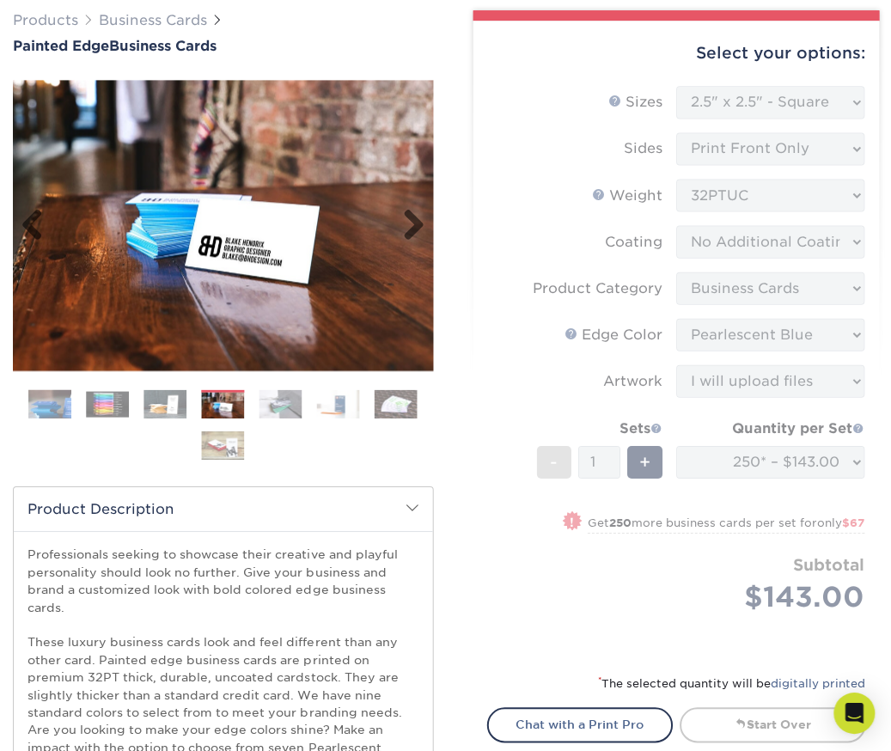
scroll to position [137, 0]
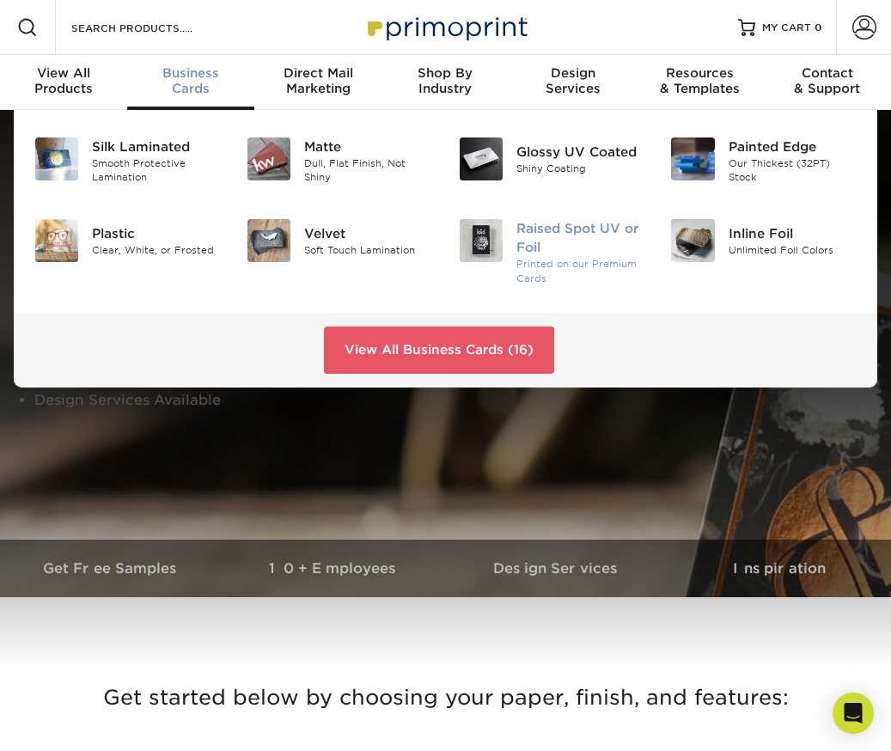
click at [533, 241] on div "Raised Spot UV or Foil" at bounding box center [580, 238] width 129 height 38
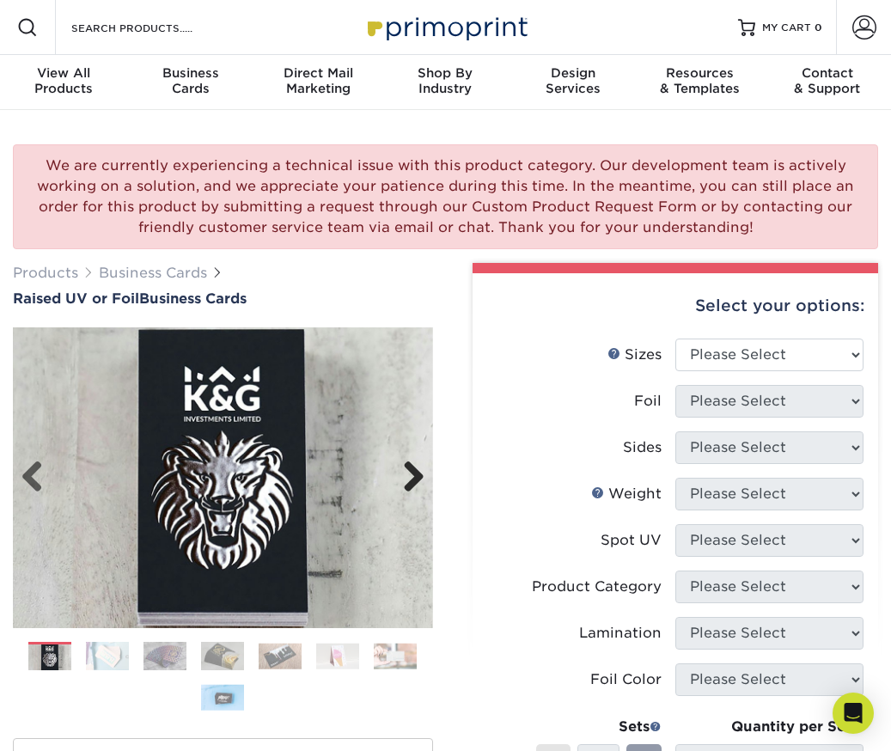
click at [409, 472] on link "Next" at bounding box center [407, 477] width 34 height 34
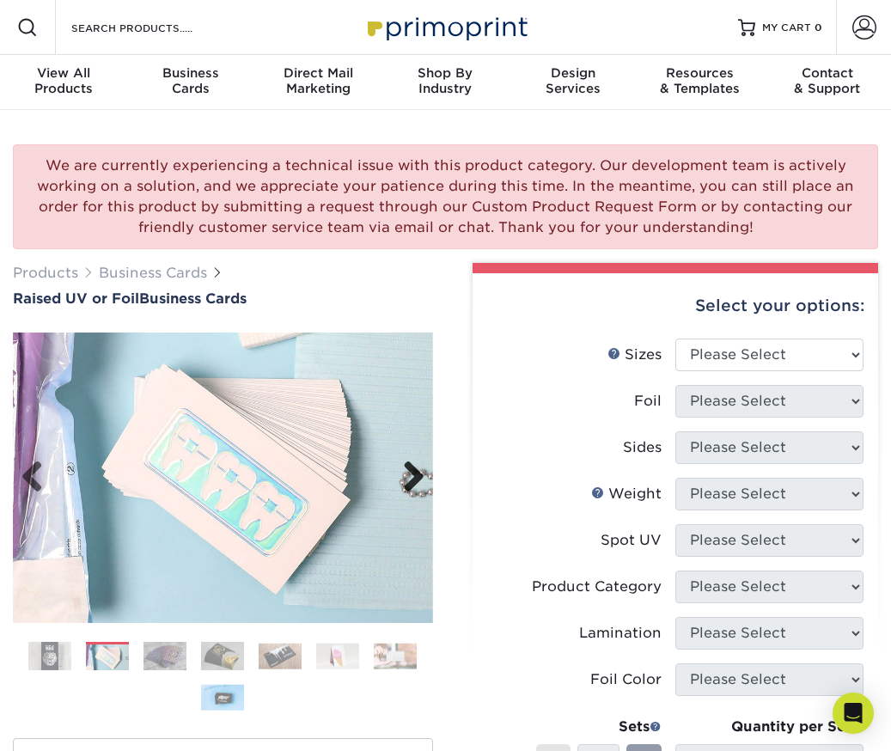
click at [409, 472] on link "Next" at bounding box center [407, 477] width 34 height 34
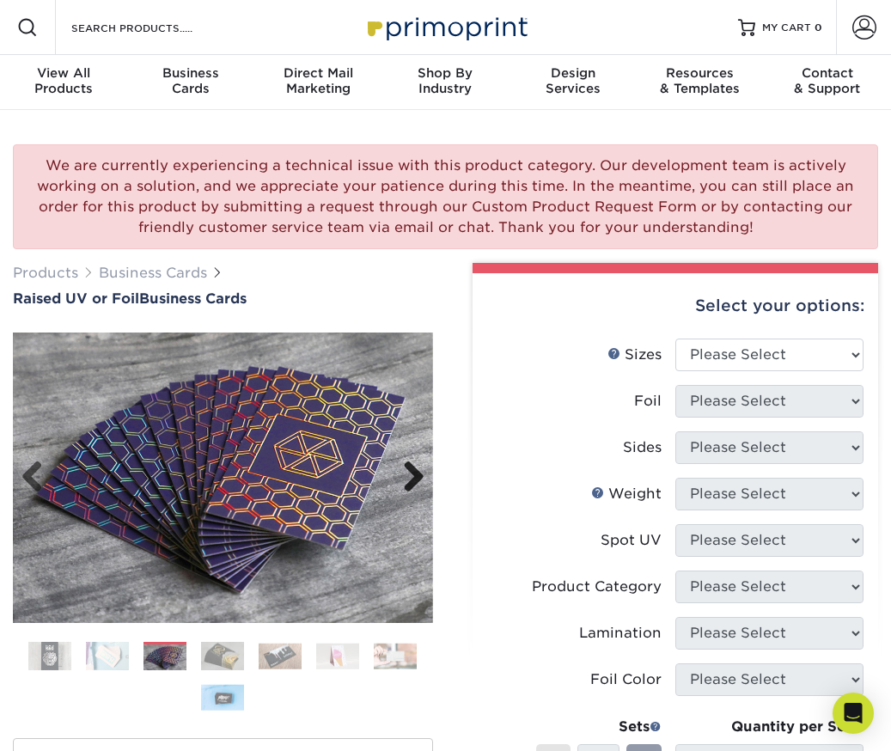
click at [410, 472] on link "Next" at bounding box center [407, 477] width 34 height 34
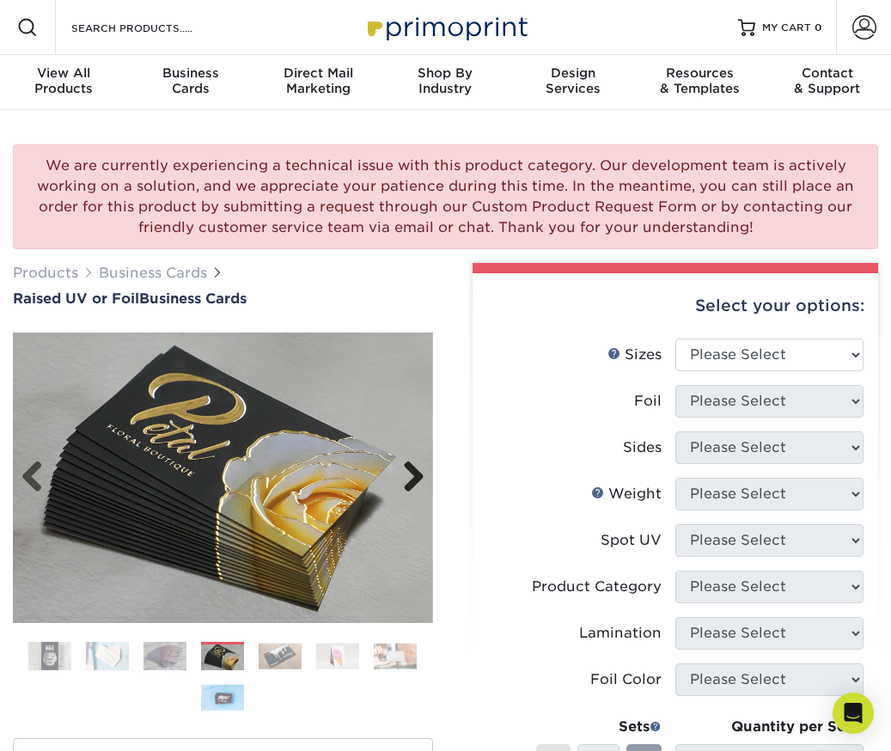
click at [411, 472] on link "Next" at bounding box center [407, 477] width 34 height 34
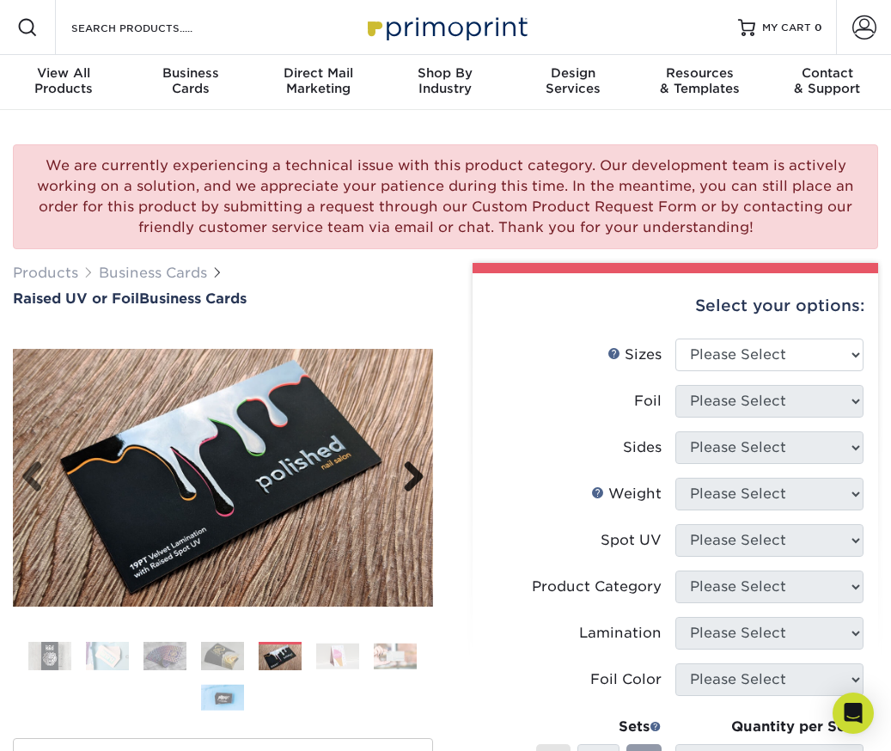
click at [411, 472] on link "Next" at bounding box center [407, 477] width 34 height 34
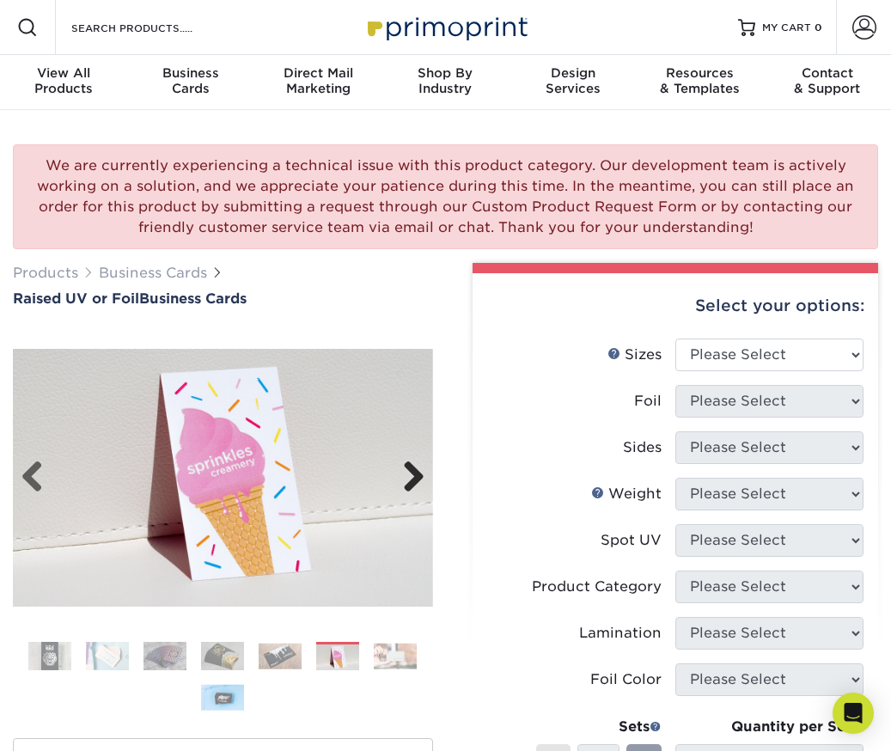
click at [411, 472] on link "Next" at bounding box center [407, 477] width 34 height 34
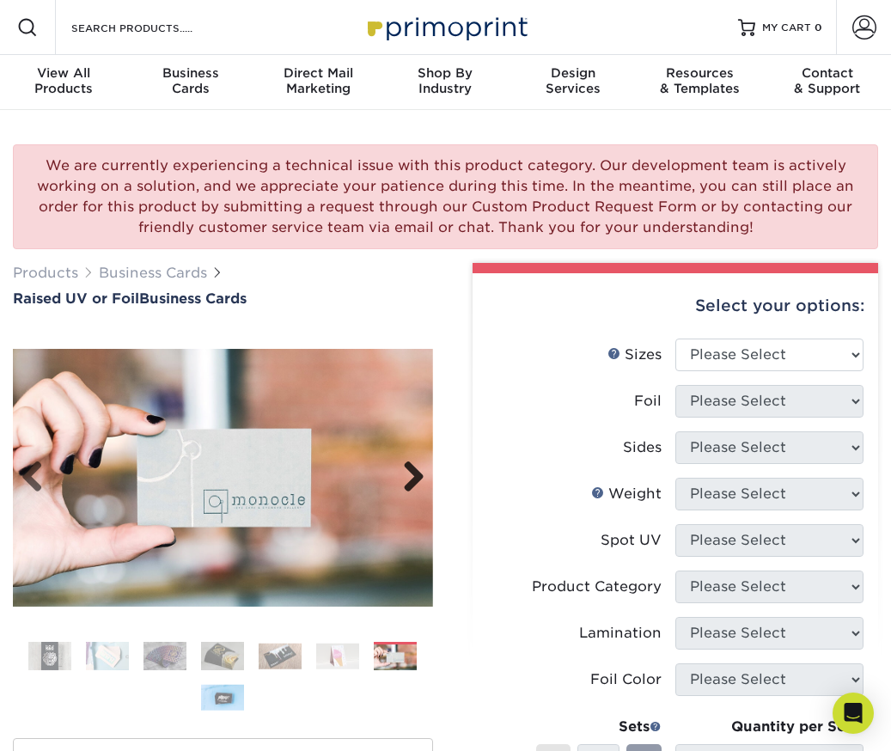
click at [411, 472] on link "Next" at bounding box center [407, 477] width 34 height 34
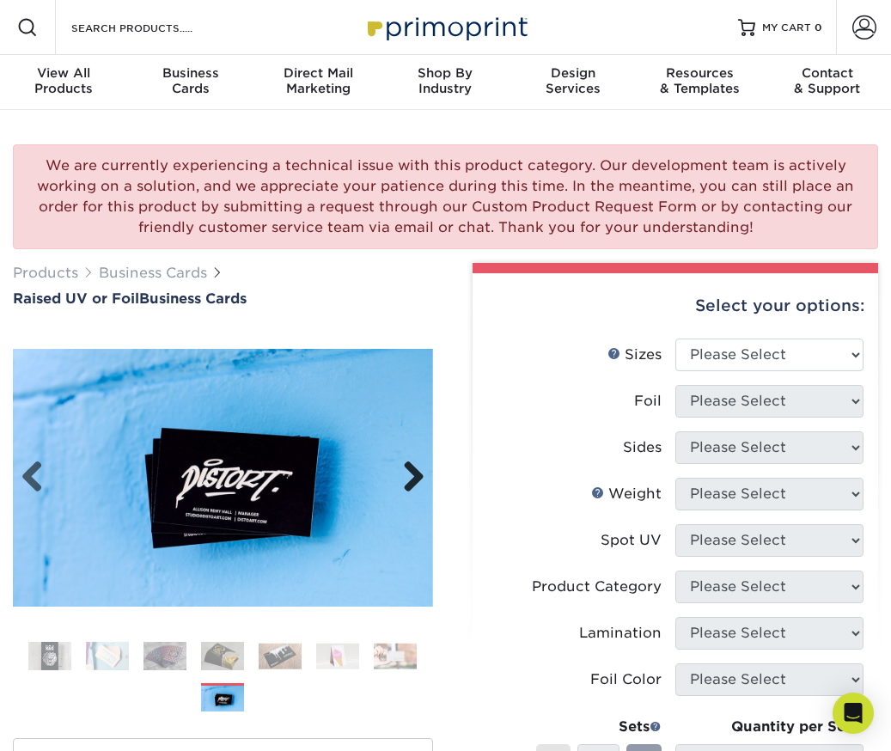
click at [411, 472] on link "Next" at bounding box center [407, 477] width 34 height 34
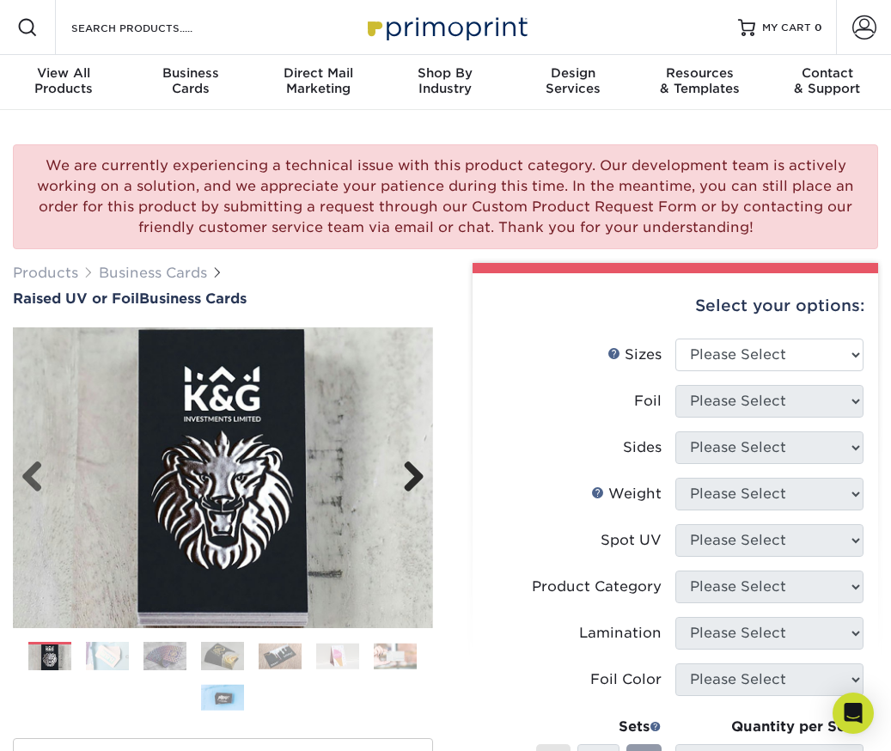
click at [411, 472] on link "Next" at bounding box center [407, 477] width 34 height 34
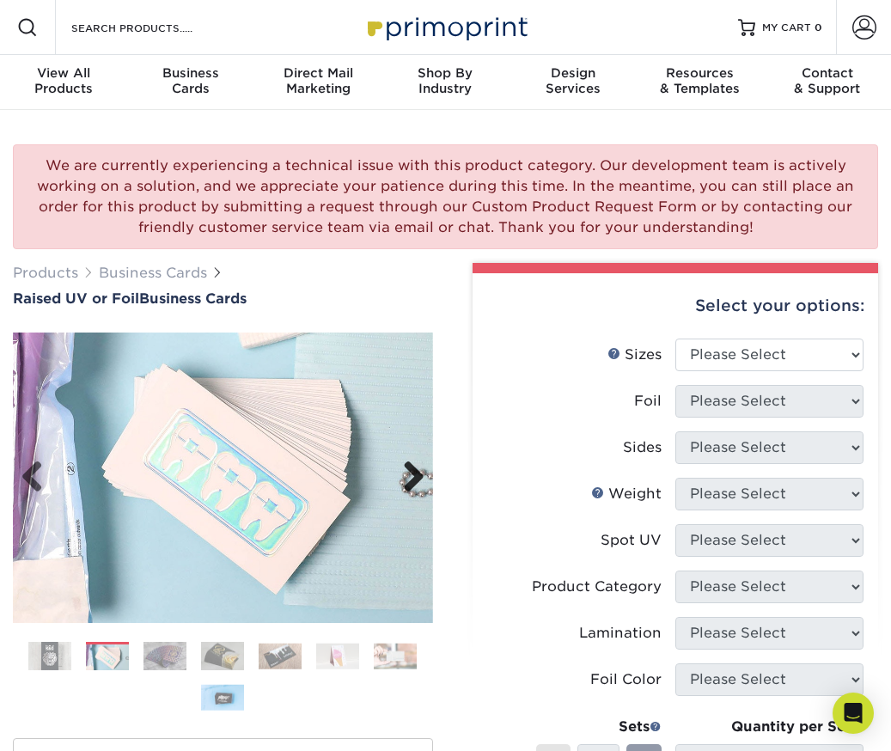
click at [411, 472] on link "Next" at bounding box center [407, 477] width 34 height 34
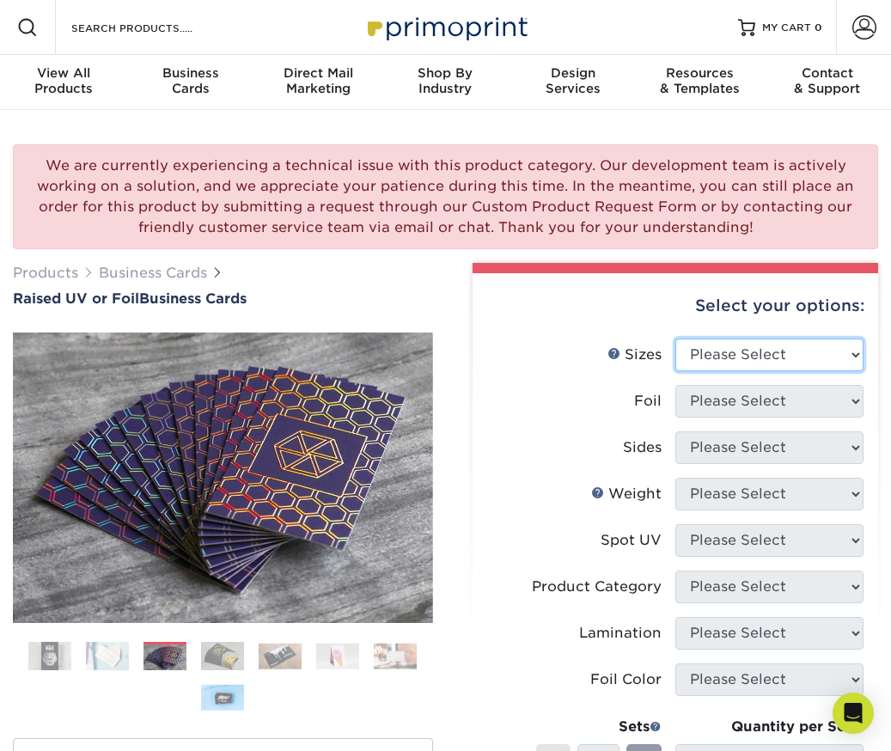
select select "2.00x3.50"
click option "2" x 3.5" - Standard" at bounding box center [0, 0] width 0 height 0
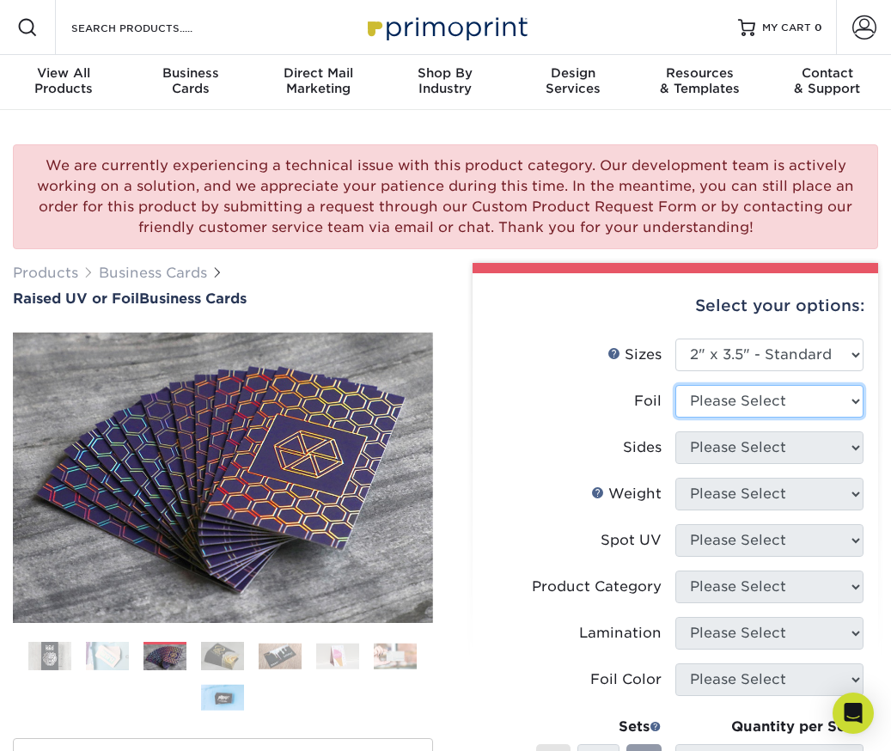
select select "1"
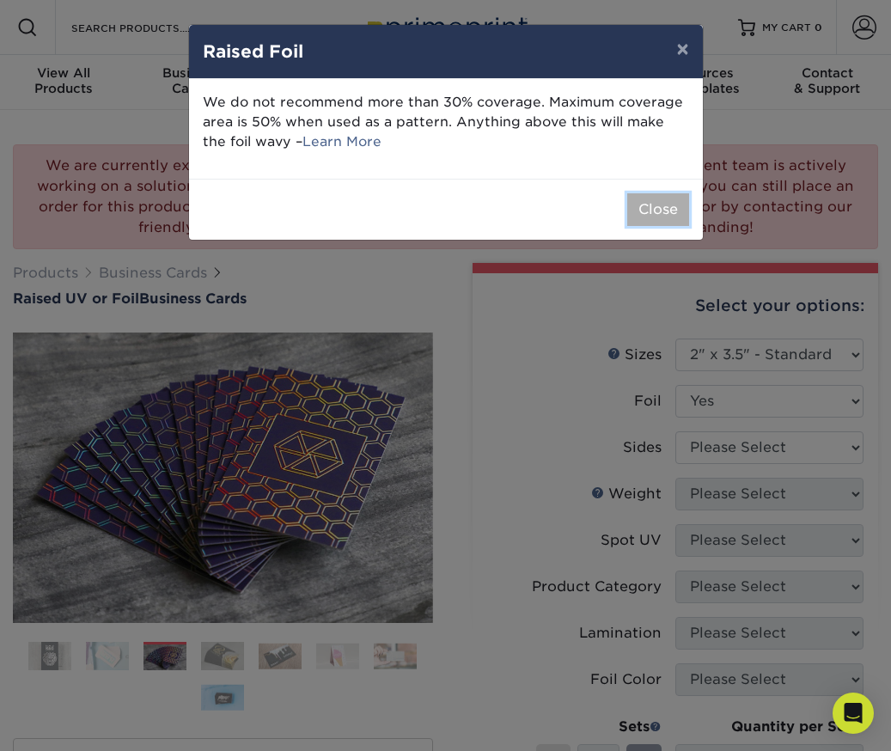
click at [652, 220] on button "Close" at bounding box center [658, 209] width 62 height 33
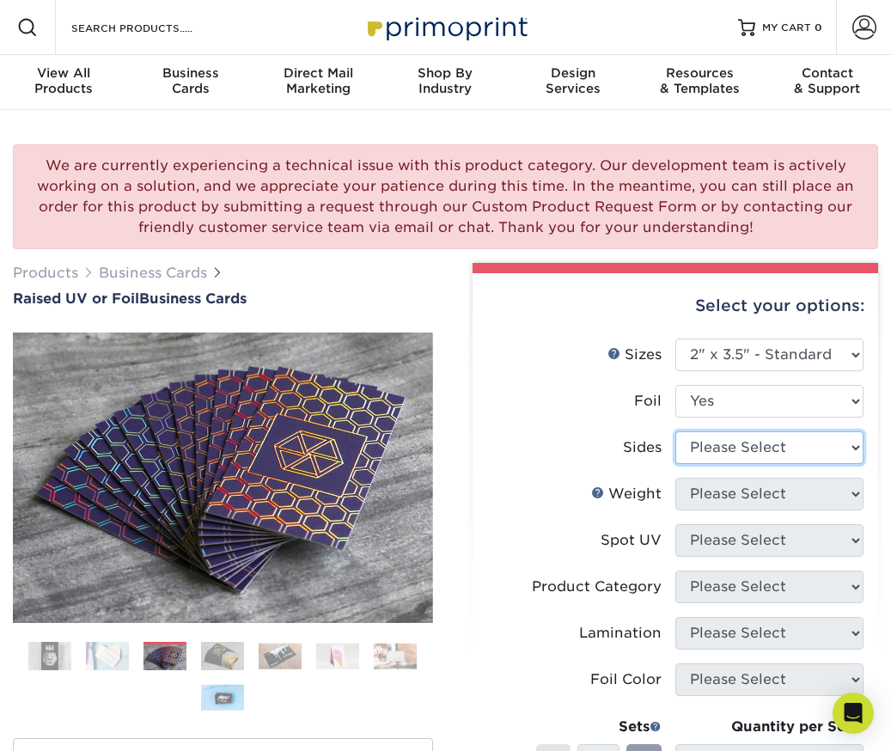
select select "a75ac2f1-9911-48d6-841d-245b5ac08f27"
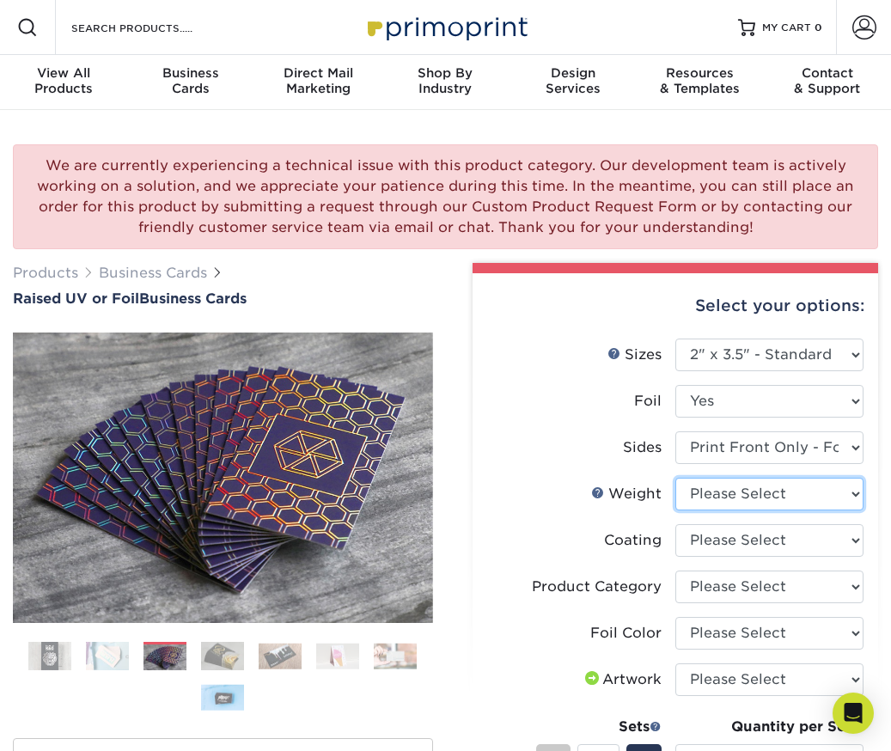
select select "16PT"
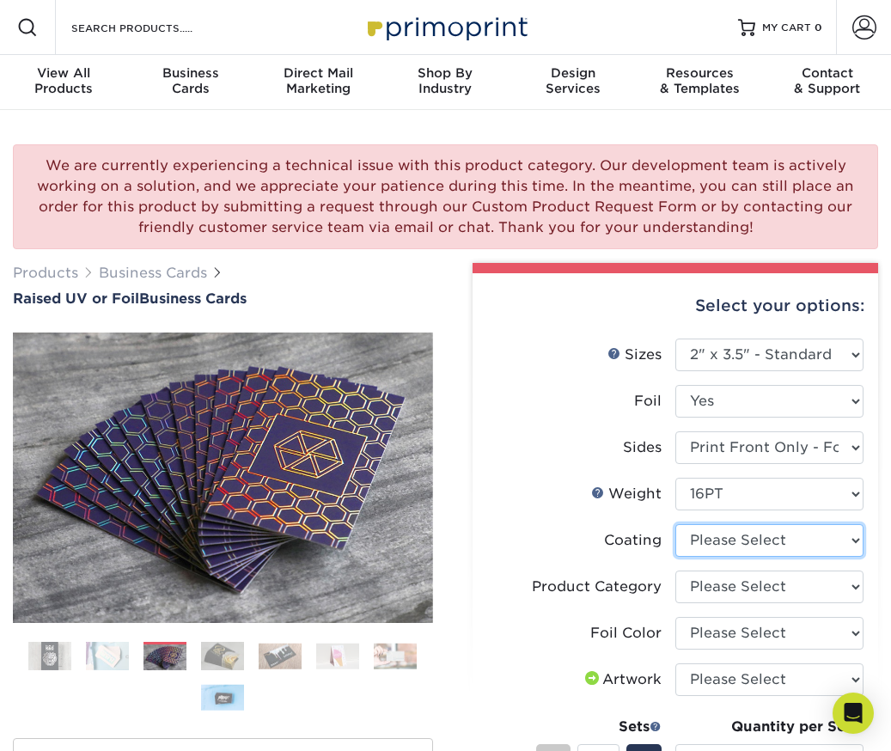
select select "3e7618de-abca-4bda-9f97-8b9129e913d8"
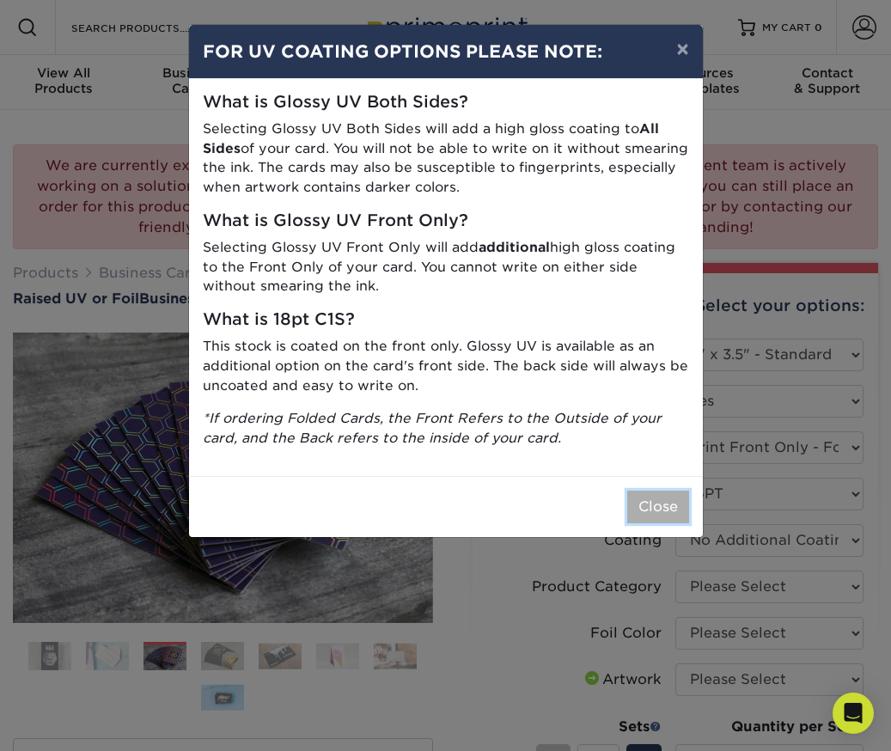
click at [658, 505] on button "Close" at bounding box center [658, 506] width 62 height 33
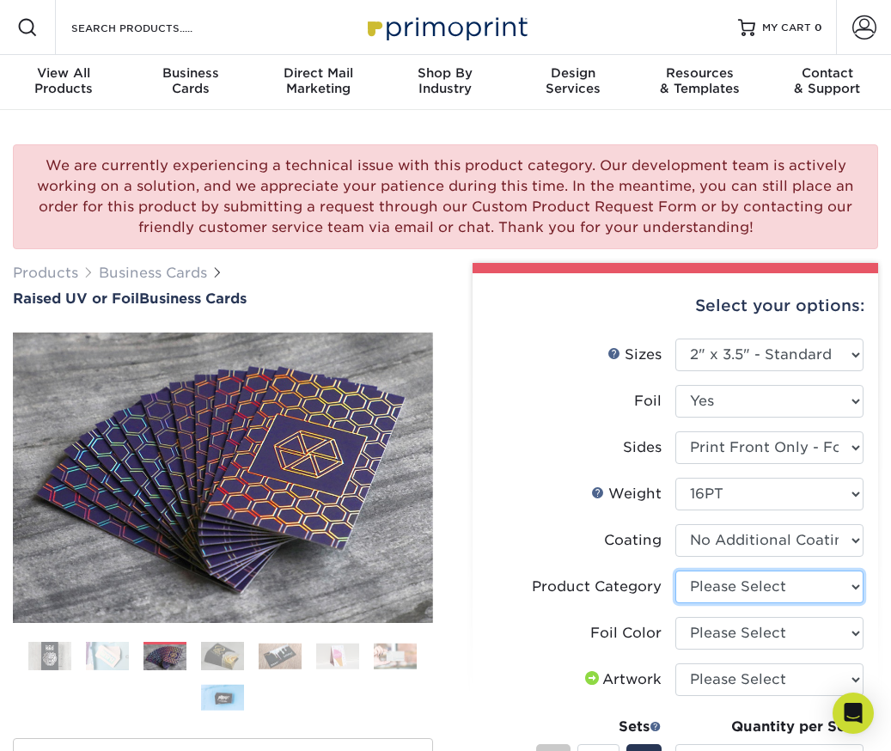
select select "3b5148f1-0588-4f88-a218-97bcfdce65c1"
click option "Business Cards" at bounding box center [0, 0] width 0 height 0
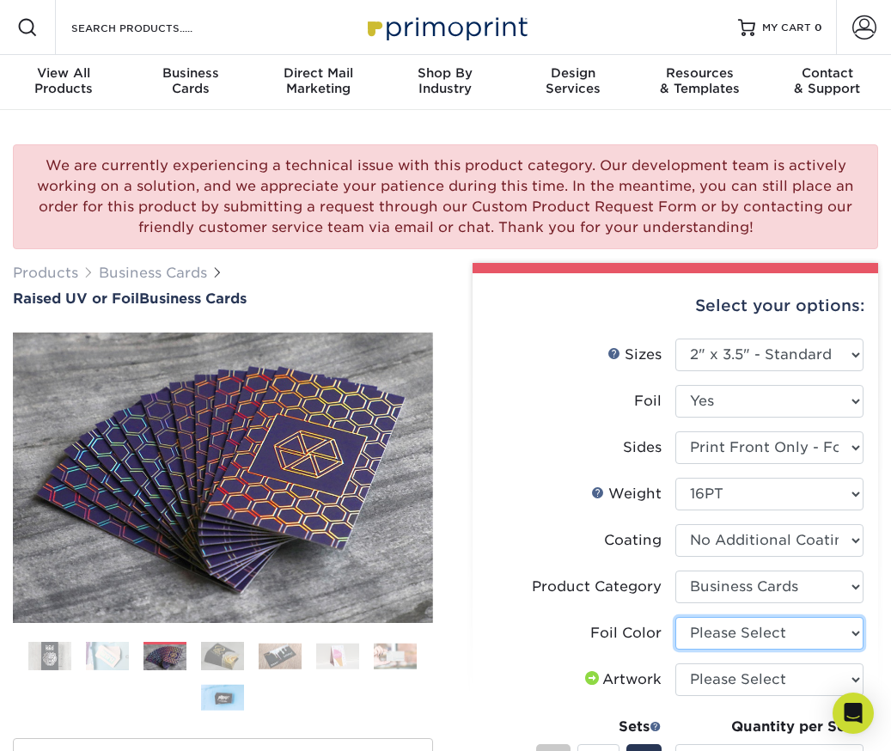
select select "acffa4a5-22f9-4585-ba3f-0adaa54b8c85"
click option "Gold Foil" at bounding box center [0, 0] width 0 height 0
click at [230, 661] on img at bounding box center [222, 656] width 43 height 30
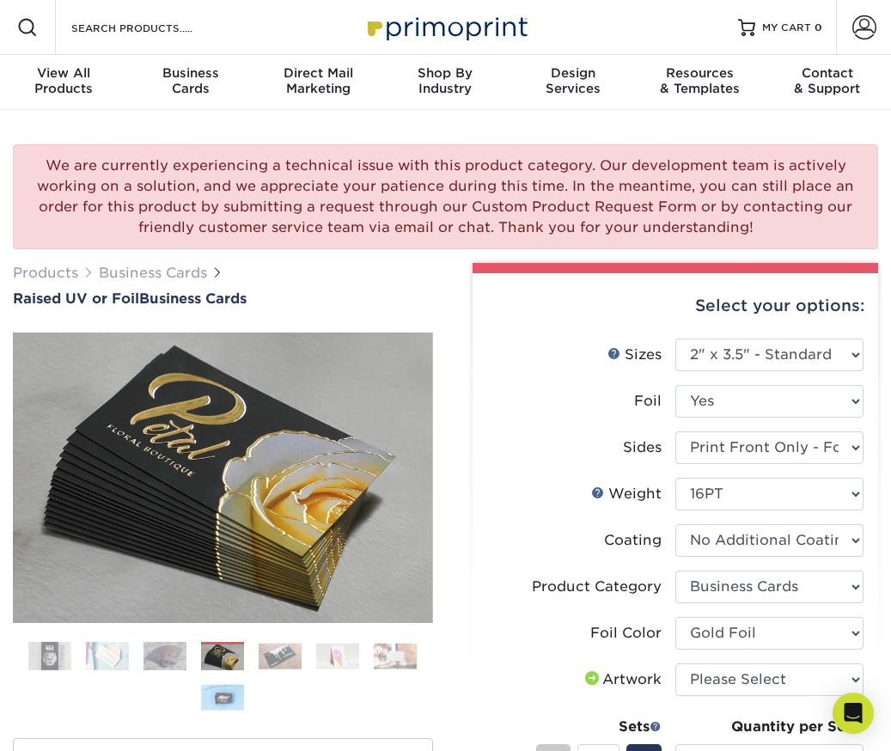
click at [153, 663] on img at bounding box center [164, 656] width 43 height 30
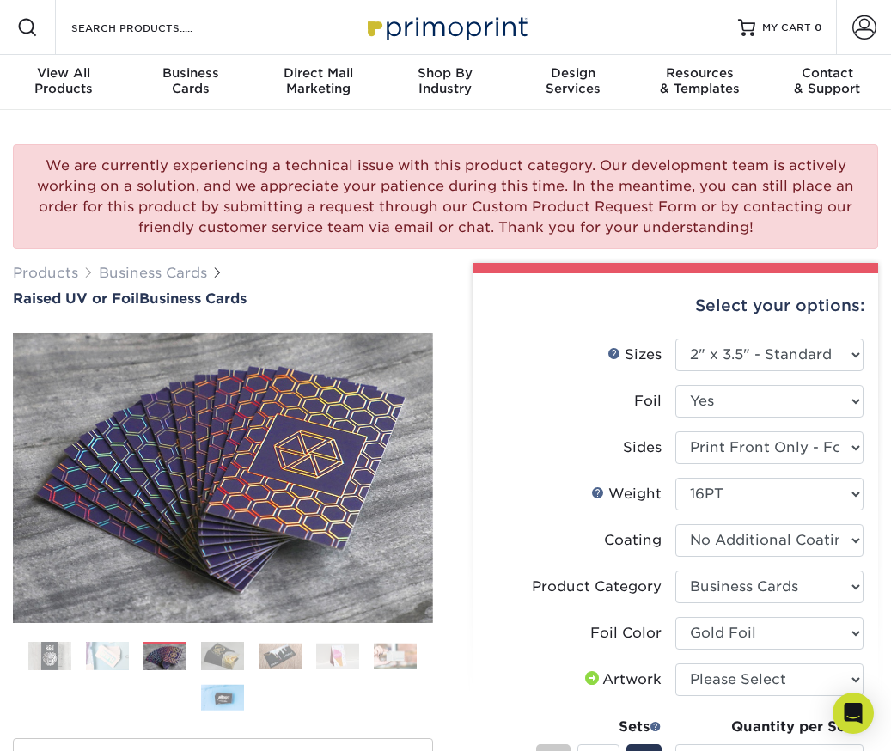
click at [107, 665] on img at bounding box center [107, 656] width 43 height 30
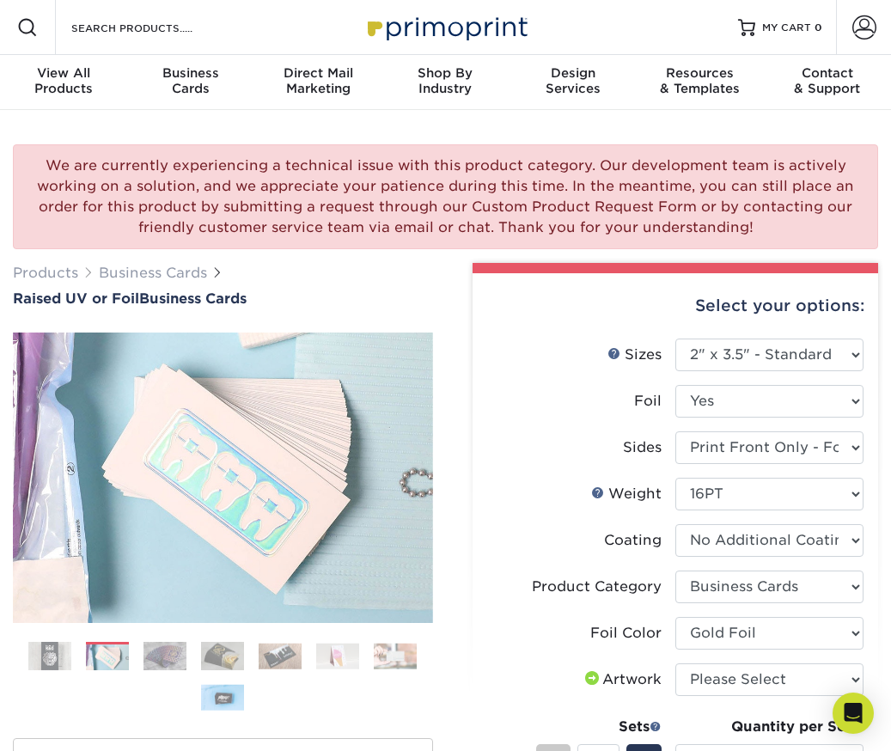
click at [337, 653] on img at bounding box center [337, 655] width 43 height 27
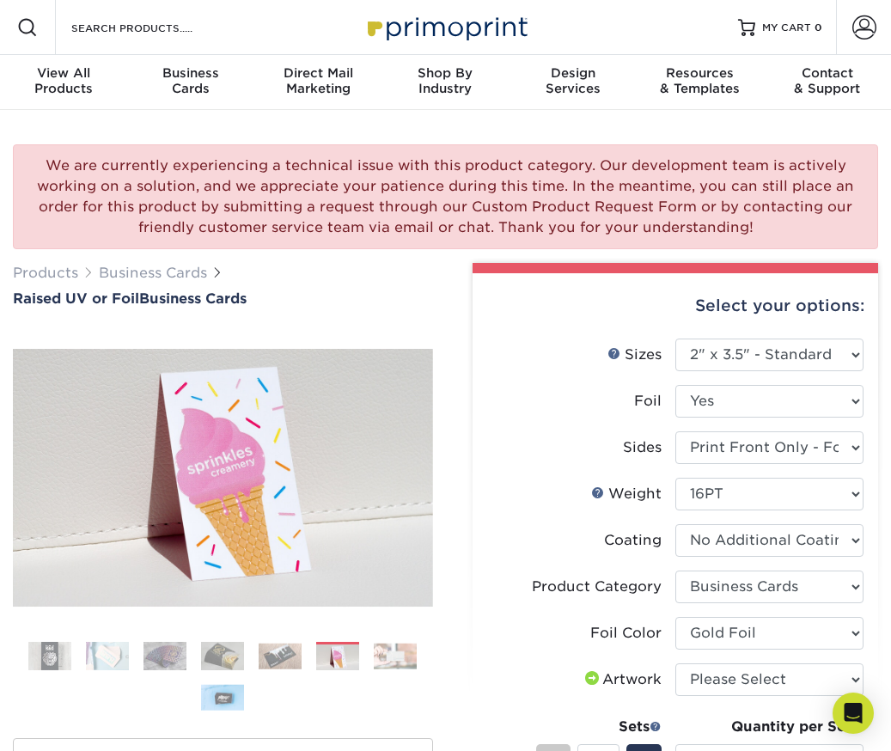
click at [393, 650] on img at bounding box center [395, 655] width 43 height 27
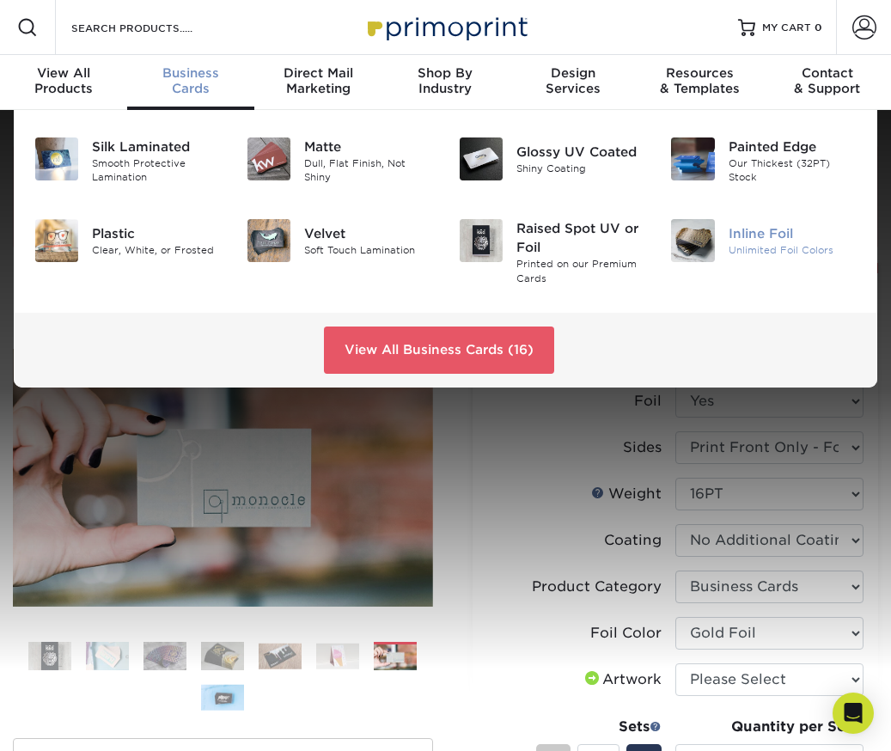
click at [770, 237] on div "Inline Foil" at bounding box center [792, 233] width 129 height 19
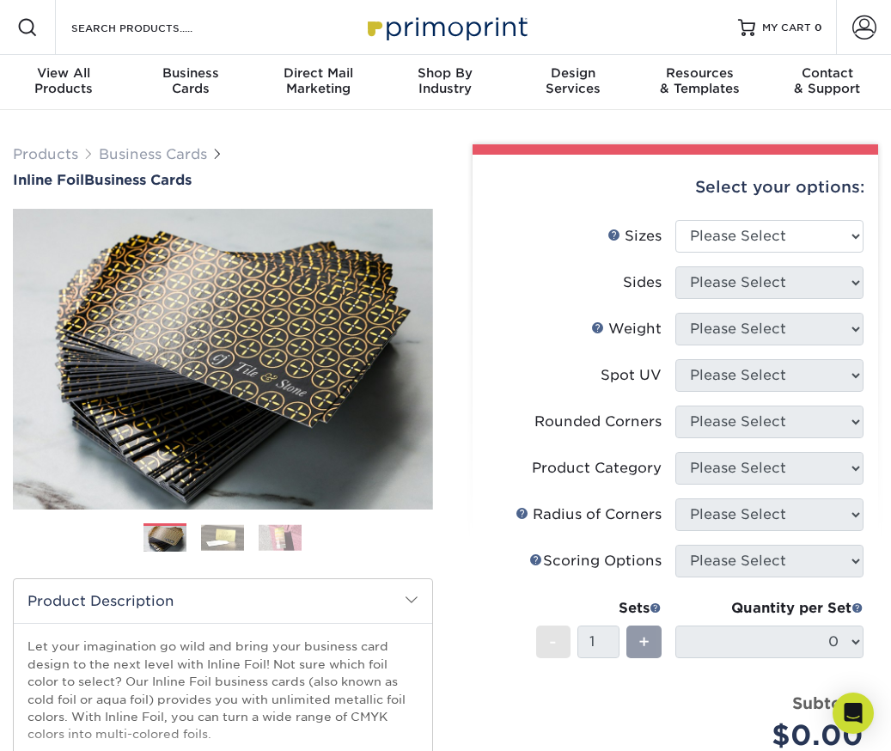
click at [224, 536] on img at bounding box center [222, 537] width 43 height 27
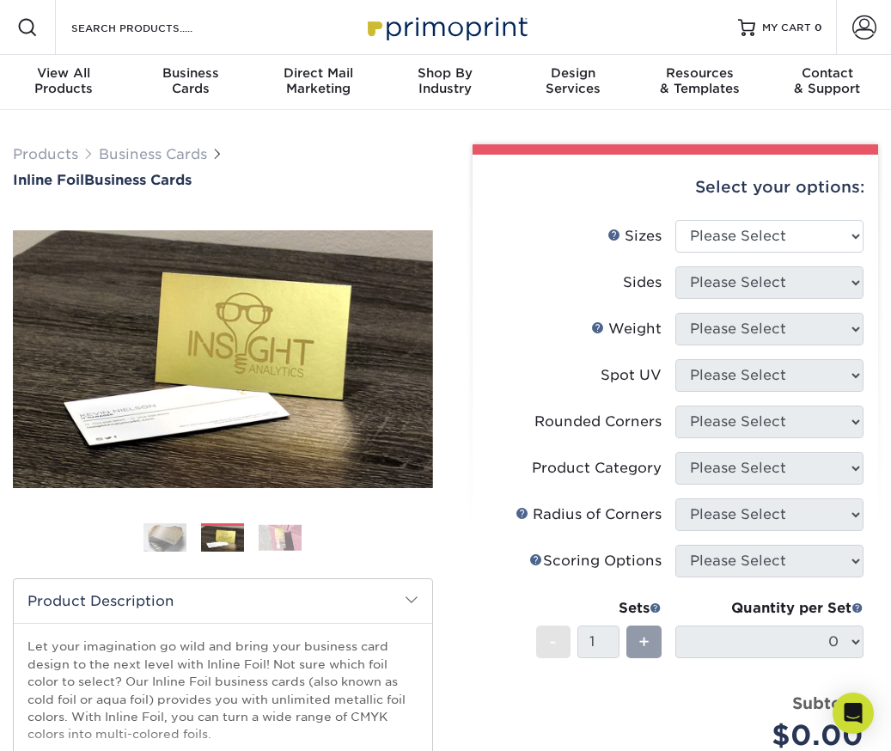
click at [289, 536] on img at bounding box center [280, 537] width 43 height 27
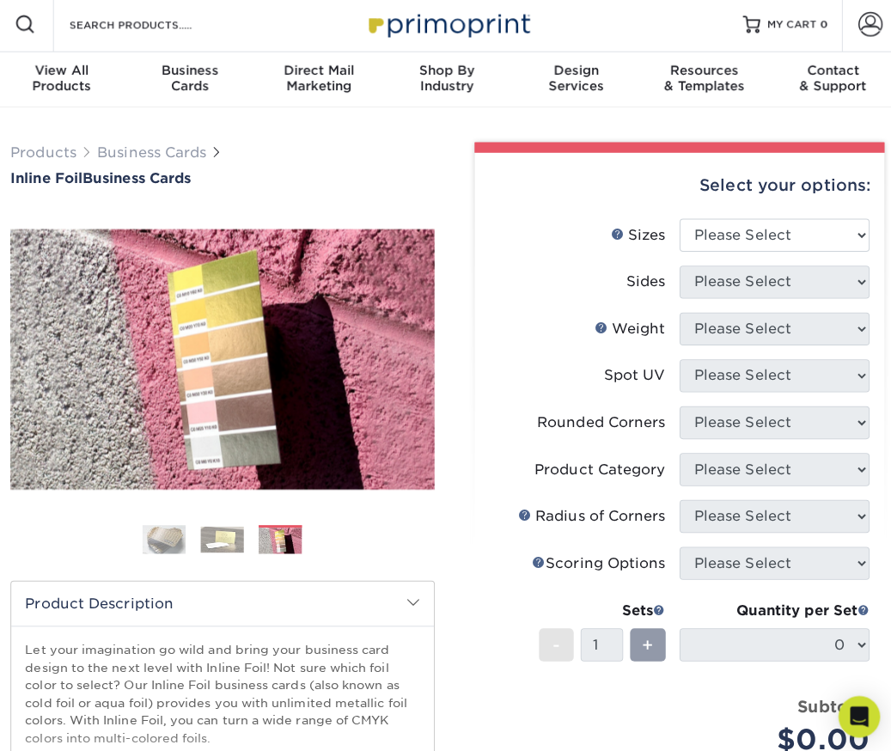
click at [224, 533] on img at bounding box center [222, 537] width 43 height 27
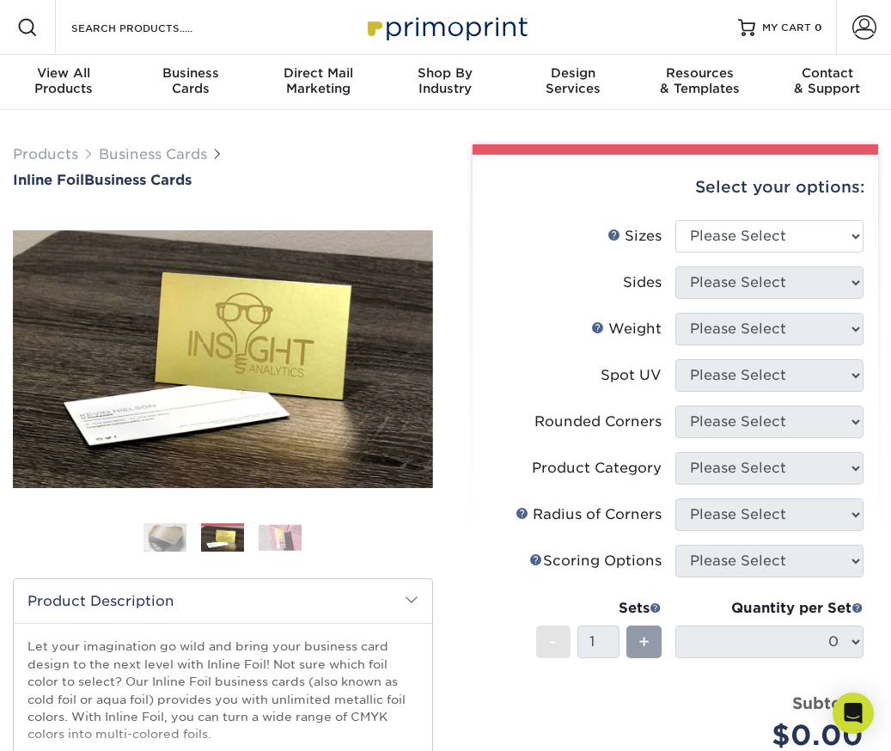
click at [165, 545] on img at bounding box center [164, 537] width 43 height 43
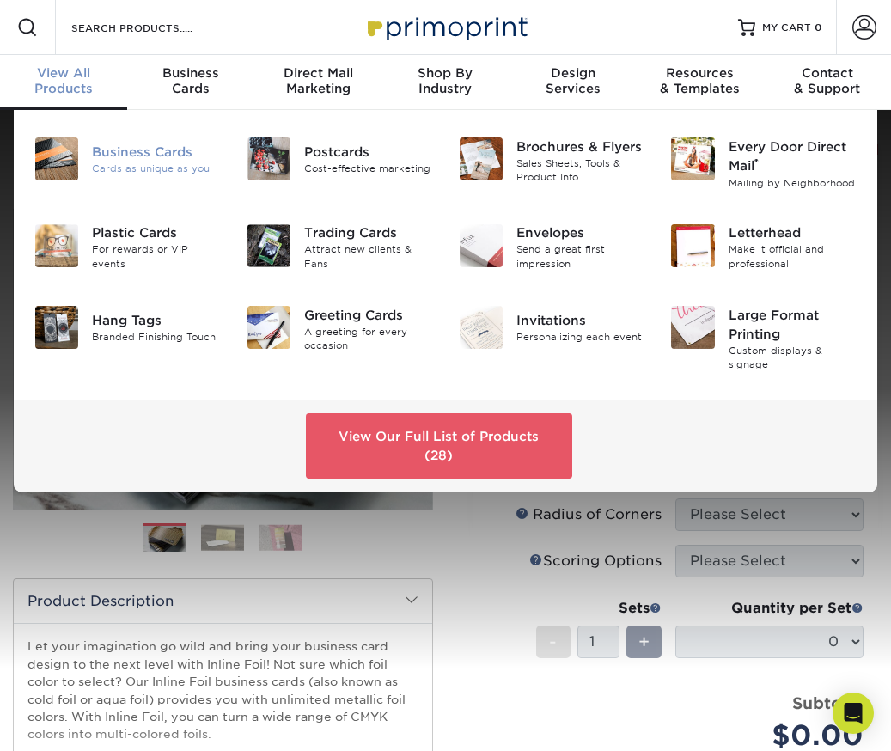
click at [166, 152] on div "Business Cards" at bounding box center [156, 152] width 129 height 19
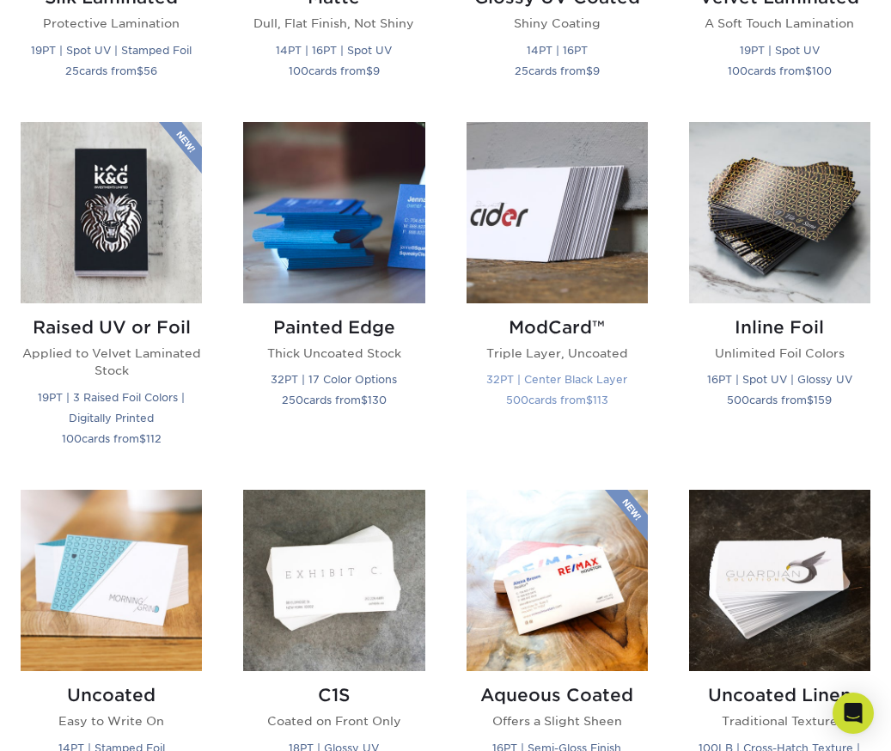
scroll to position [1097, 0]
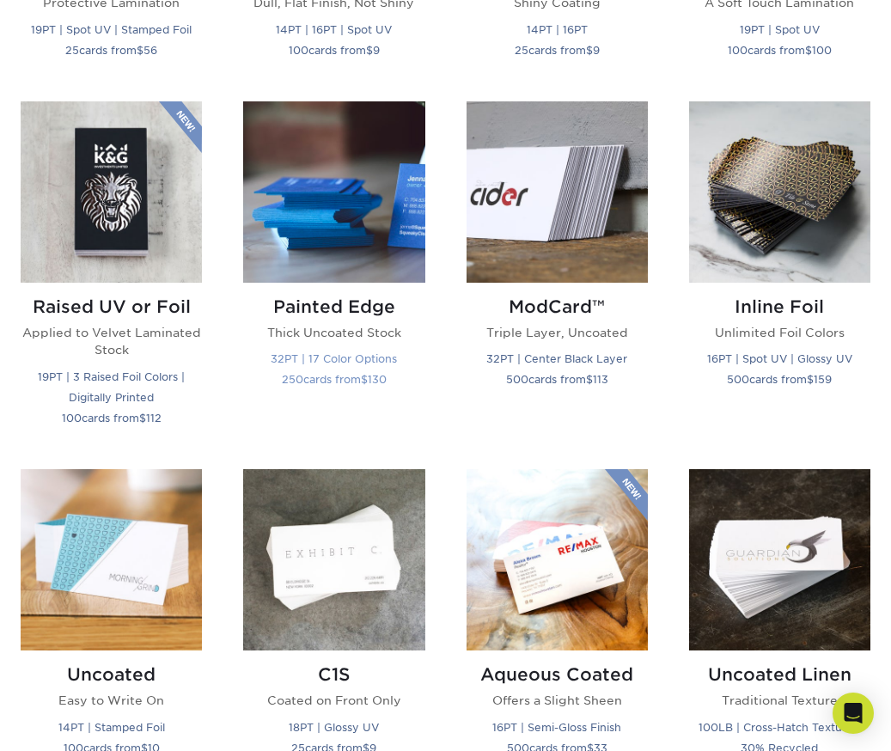
click at [383, 194] on img at bounding box center [333, 191] width 181 height 181
